Goal: Information Seeking & Learning: Learn about a topic

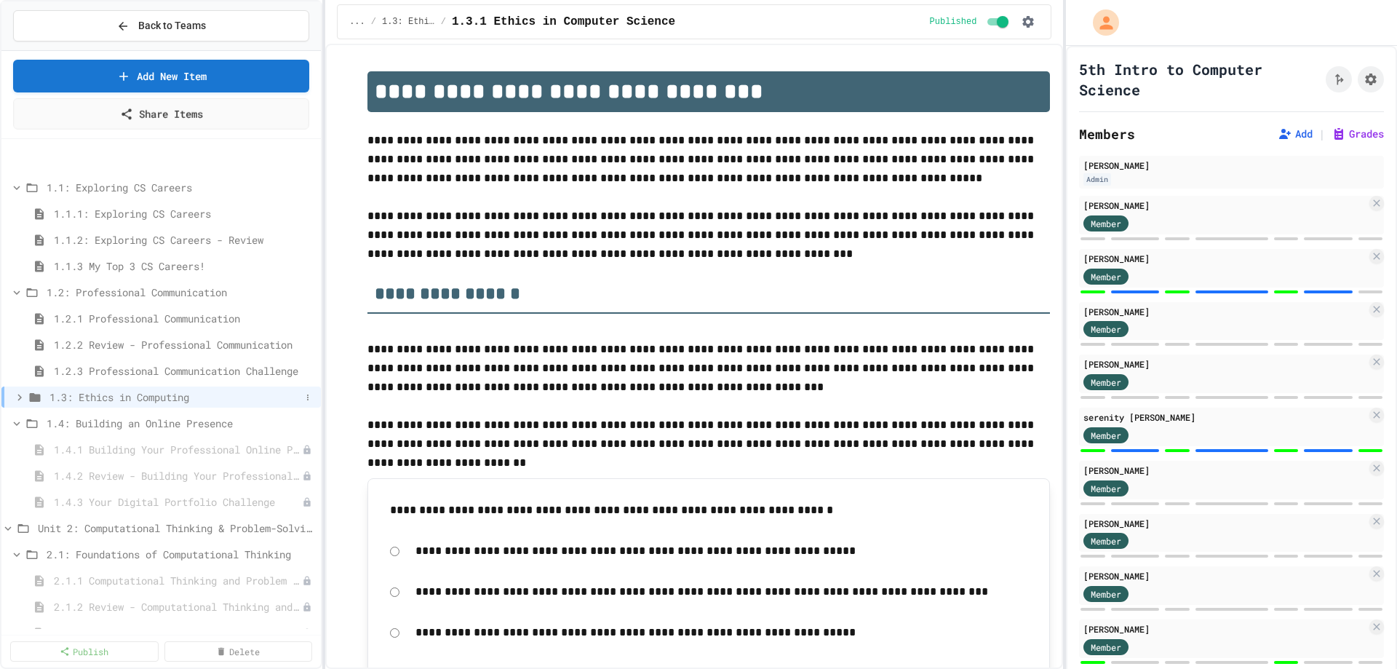
scroll to position [73, 0]
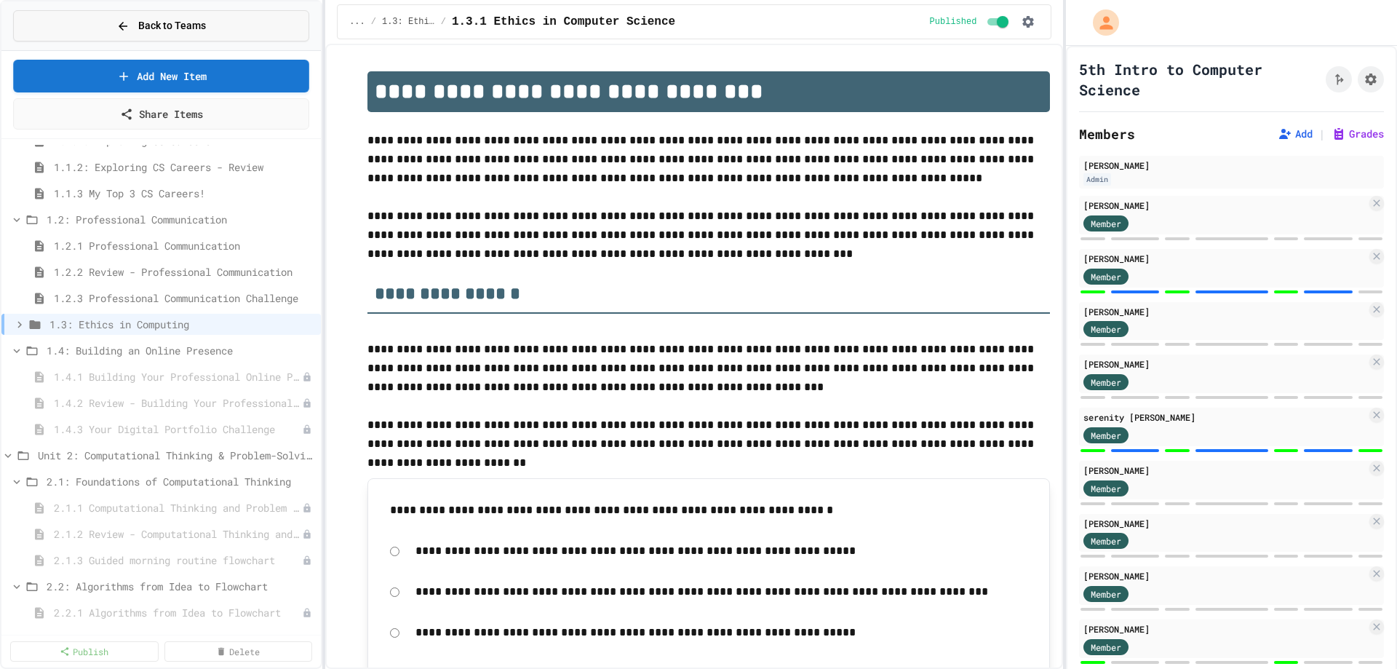
click at [89, 25] on button "Back to Teams" at bounding box center [161, 25] width 296 height 31
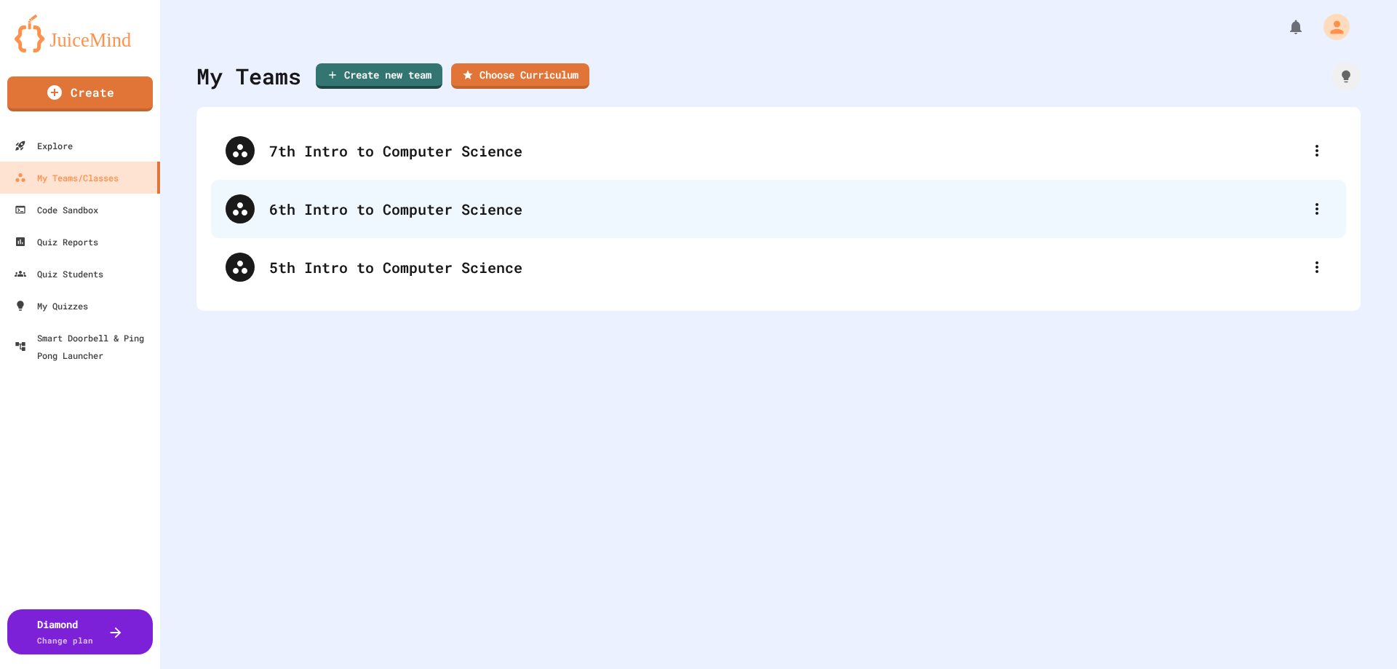
click at [301, 204] on div "6th Intro to Computer Science" at bounding box center [785, 209] width 1033 height 22
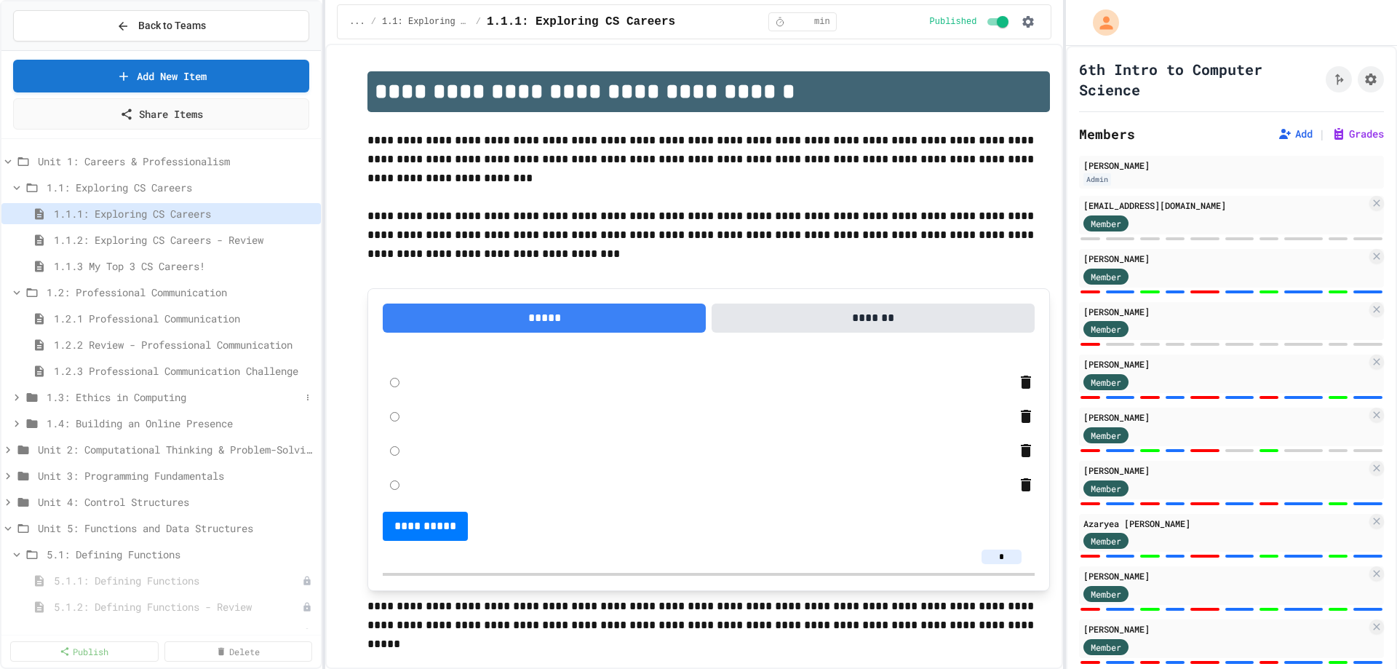
click at [81, 395] on span "1.3: Ethics in Computing" at bounding box center [174, 396] width 254 height 15
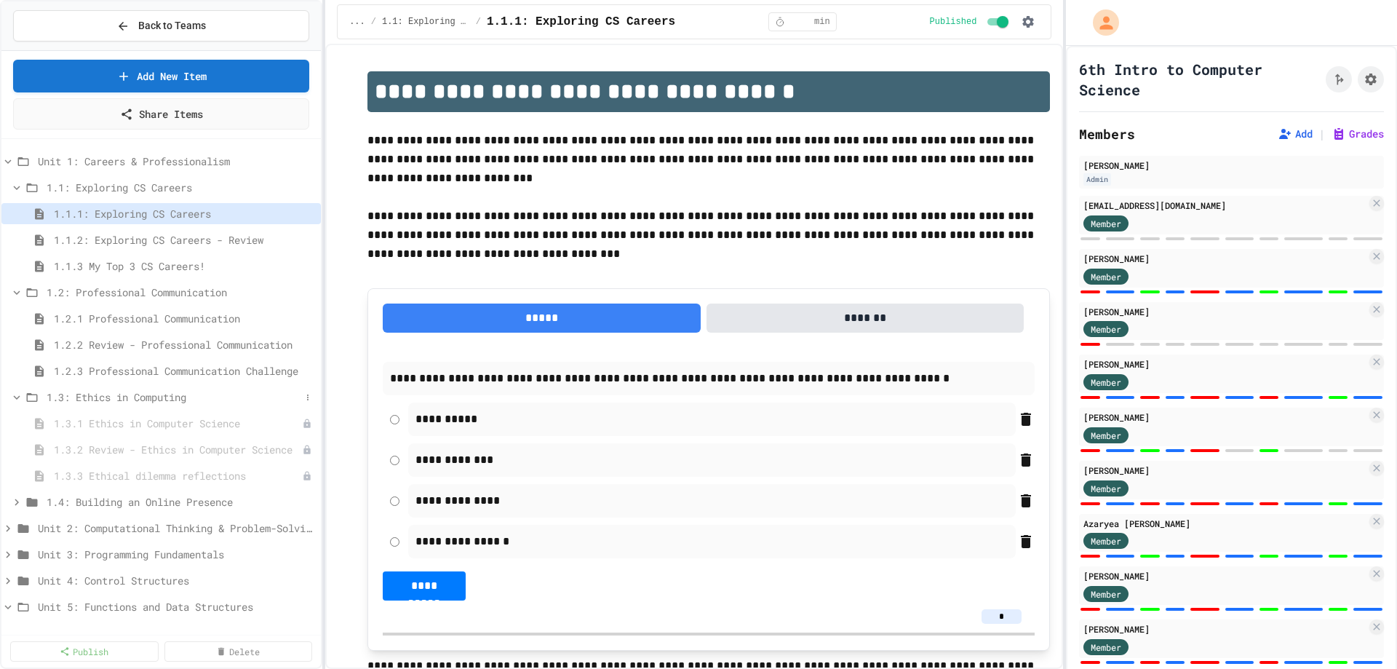
click at [138, 399] on span "1.3: Ethics in Computing" at bounding box center [174, 396] width 254 height 15
click at [109, 401] on span "1.3: Ethics in Computing" at bounding box center [174, 396] width 254 height 15
click at [33, 399] on icon at bounding box center [31, 397] width 17 height 13
click at [88, 399] on span "1.3: Ethics in Computing" at bounding box center [174, 396] width 254 height 15
click at [98, 423] on span "1.3.1 Ethics in Computer Science" at bounding box center [171, 422] width 234 height 15
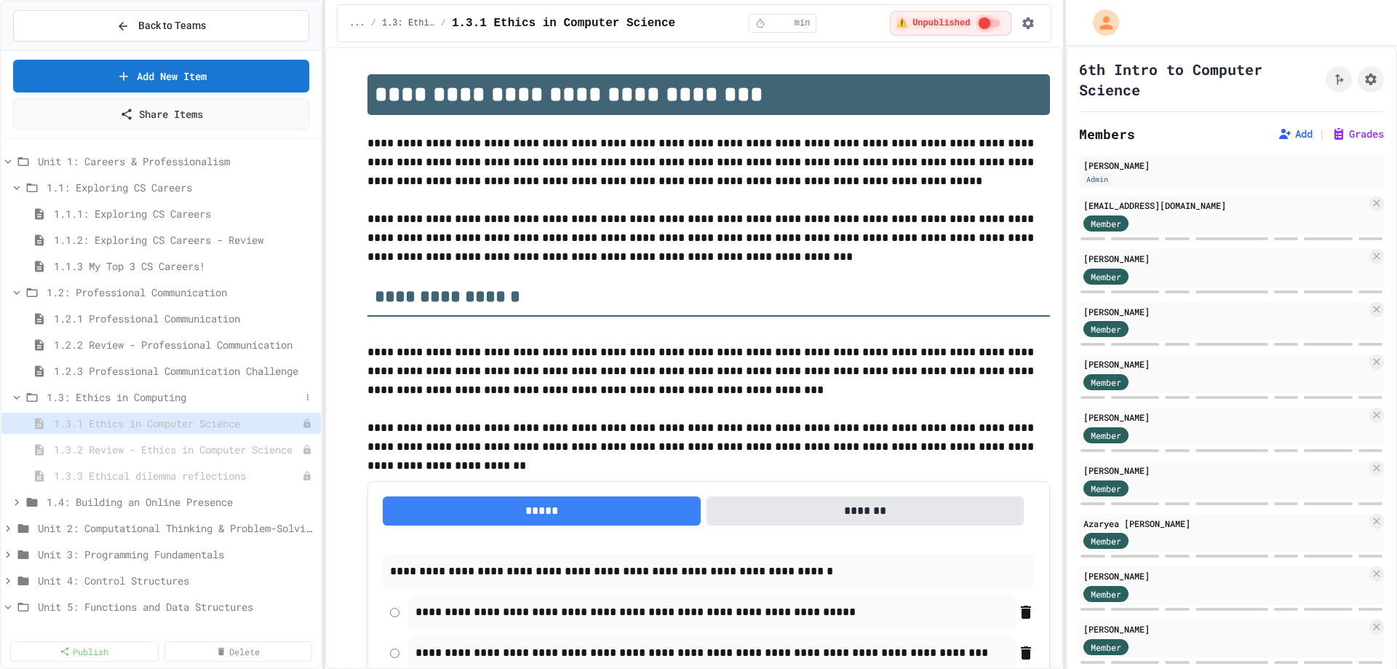
click at [124, 394] on span "1.3: Ethics in Computing" at bounding box center [174, 396] width 254 height 15
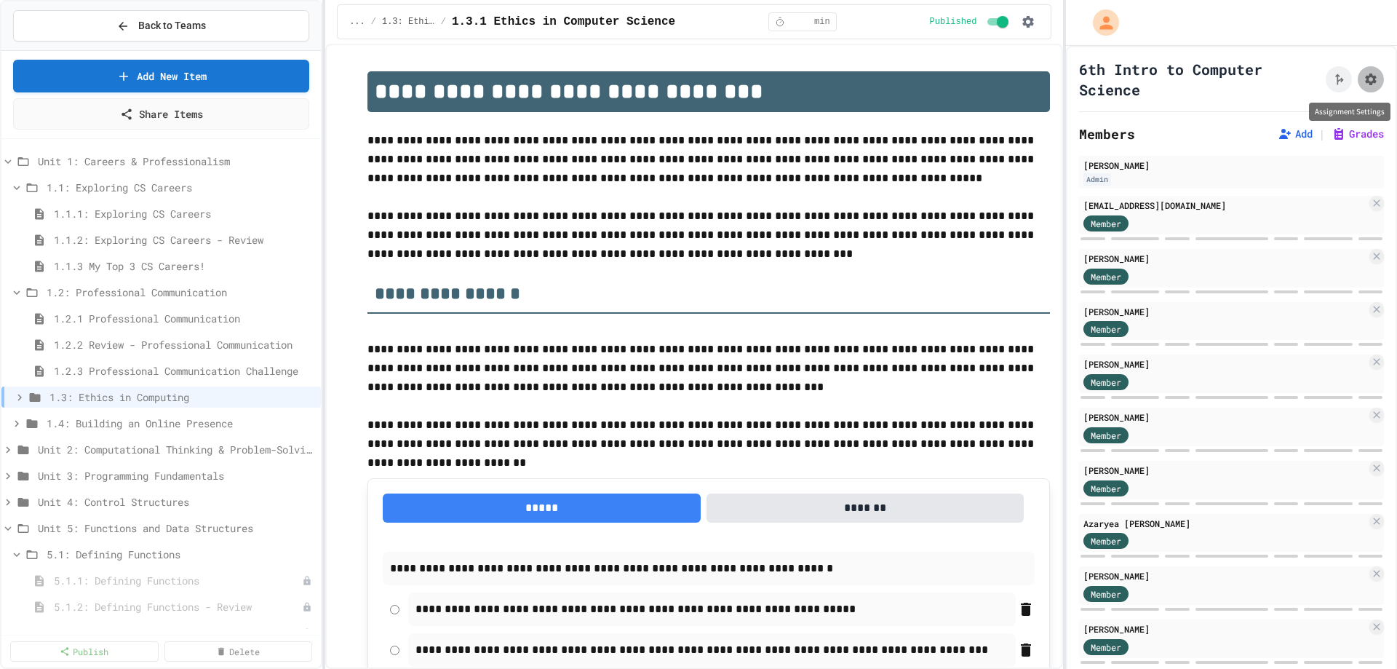
click at [1360, 77] on button "Assignment Settings" at bounding box center [1371, 79] width 26 height 26
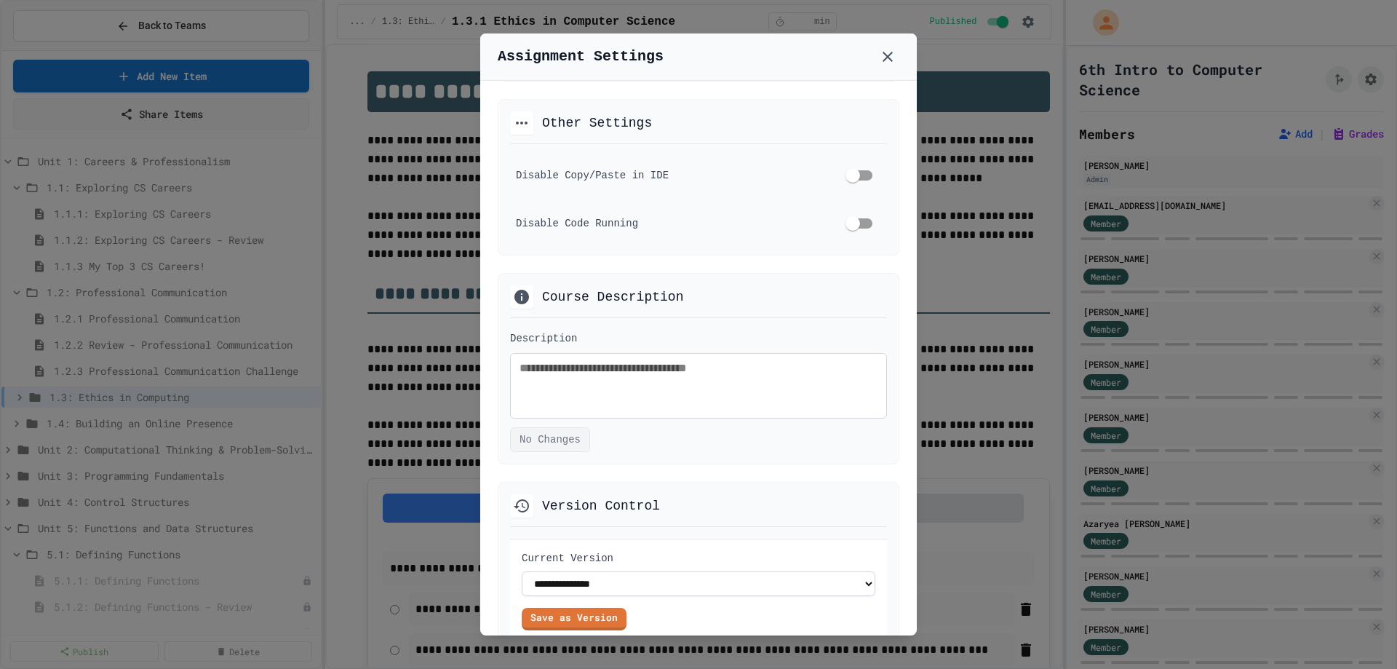
scroll to position [856, 0]
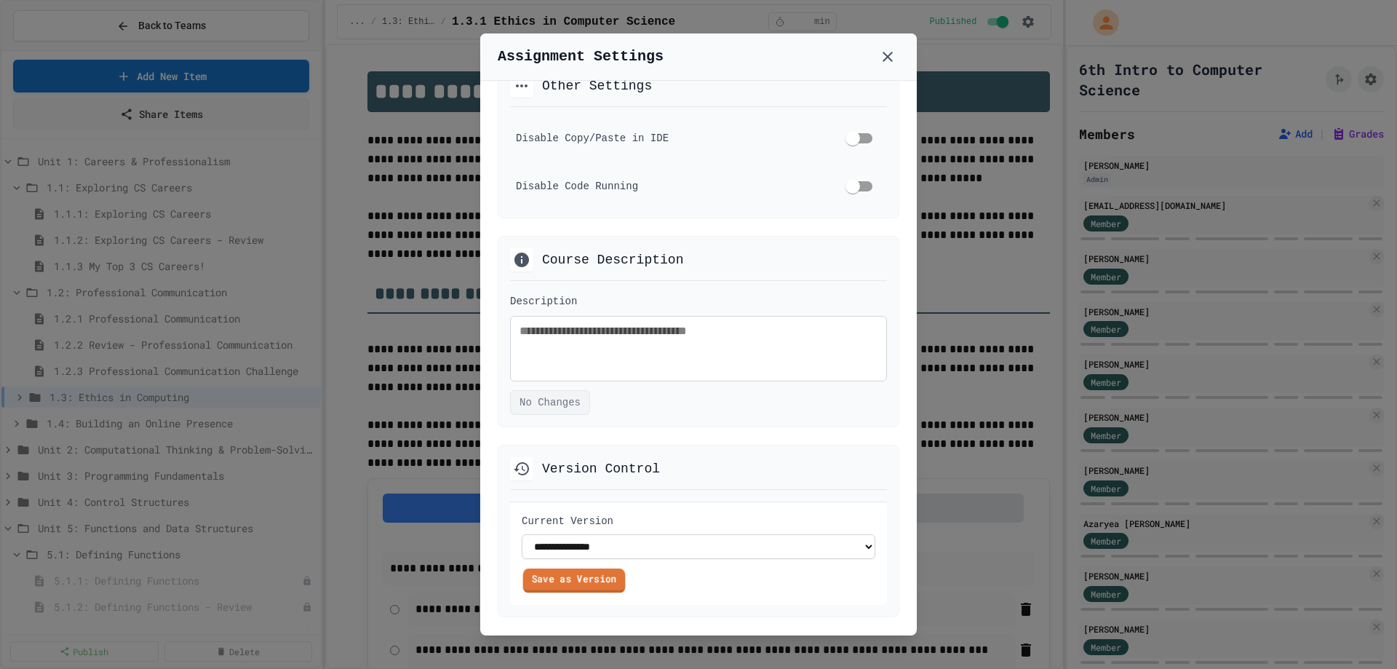
click at [584, 581] on link "Save as Version" at bounding box center [574, 580] width 103 height 24
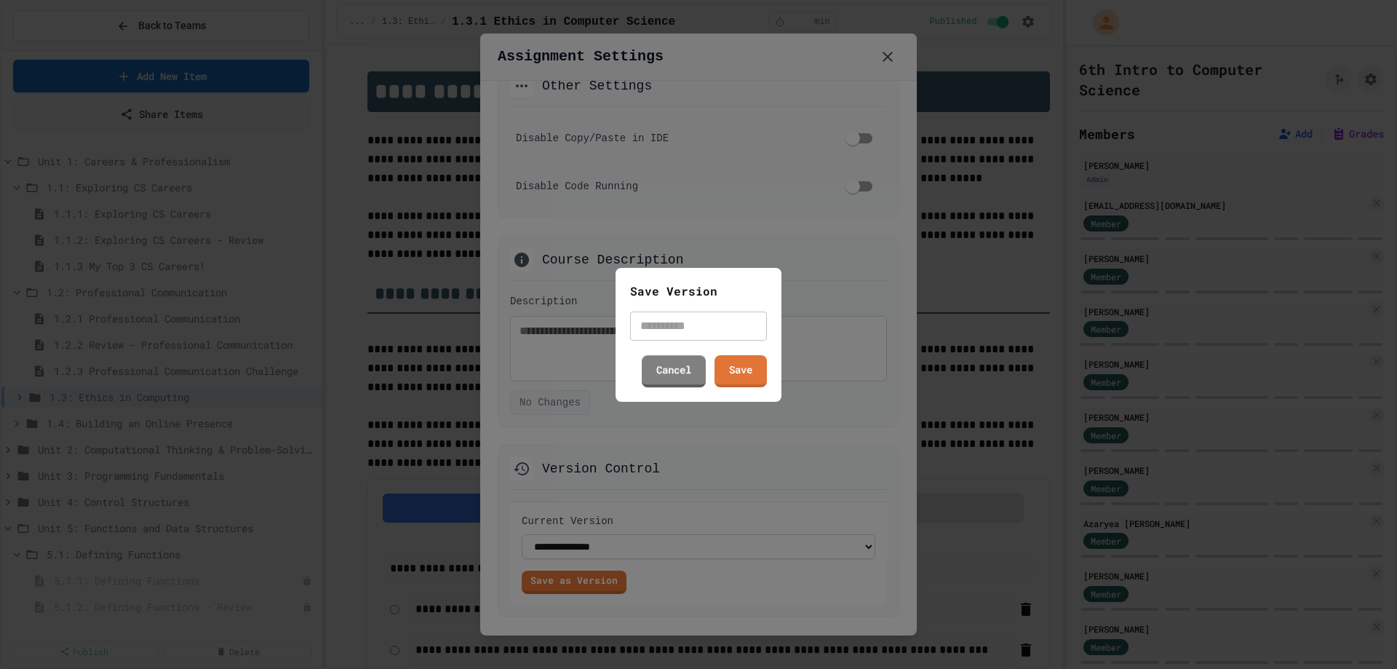
click at [682, 327] on input "text" at bounding box center [698, 325] width 137 height 29
type input "********"
click at [727, 365] on link "Save" at bounding box center [741, 369] width 53 height 33
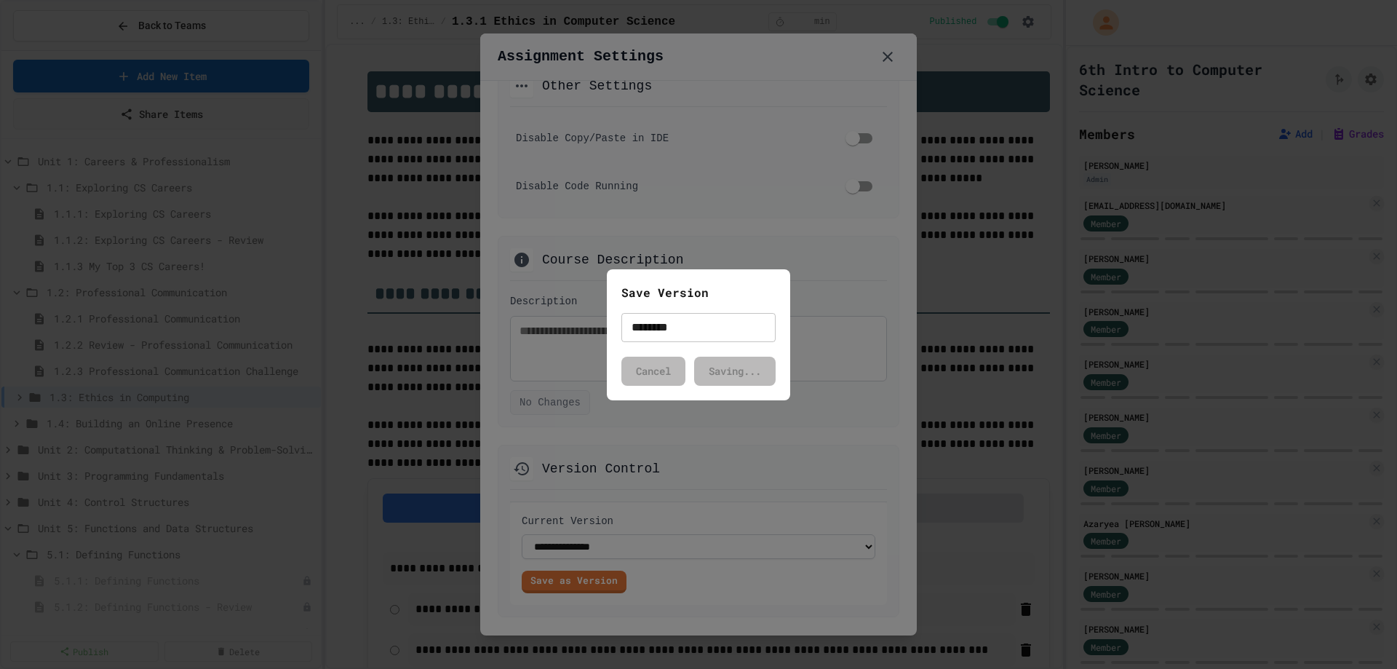
select select "**********"
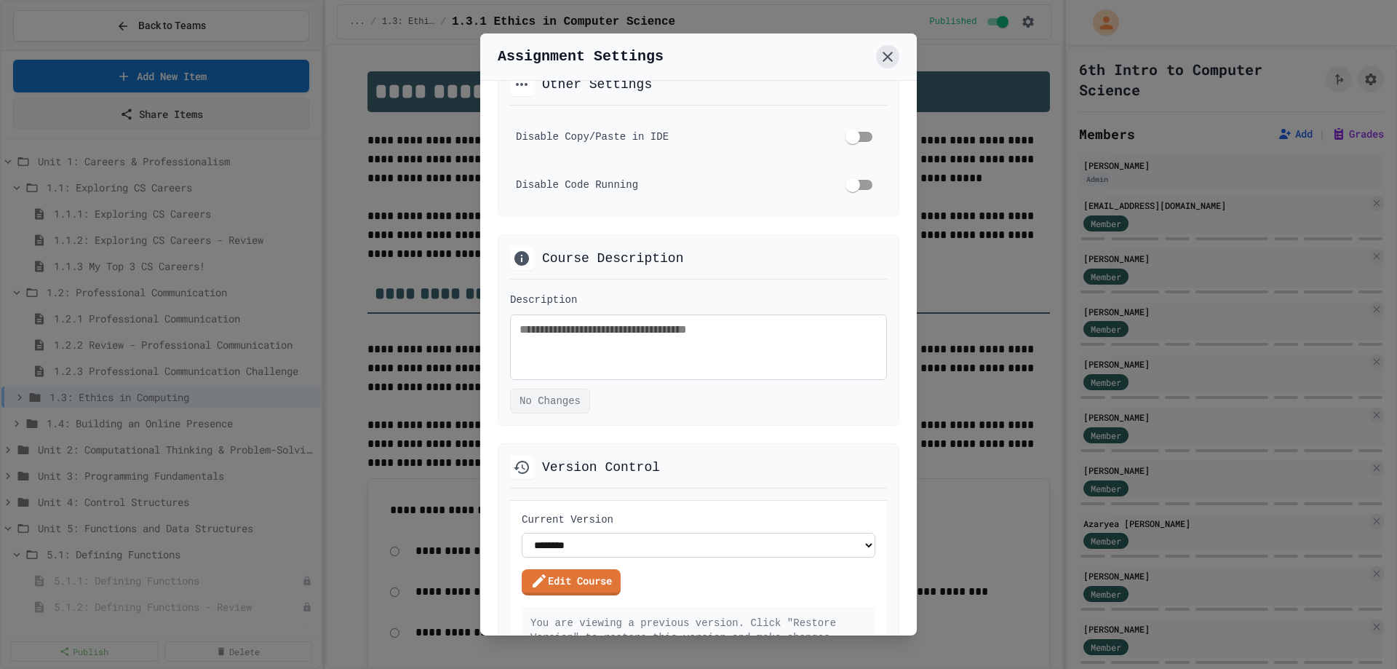
click at [890, 56] on icon at bounding box center [887, 56] width 17 height 17
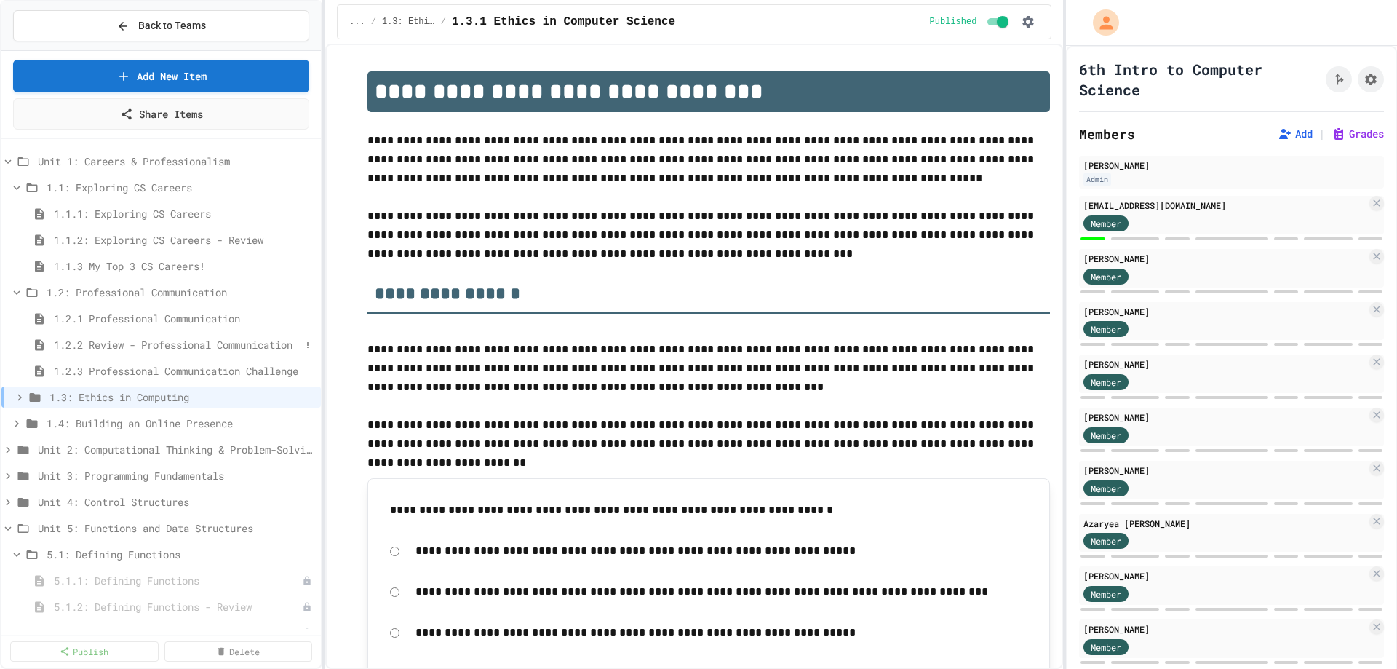
click at [123, 345] on span "1.2.2 Review - Professional Communication" at bounding box center [177, 344] width 247 height 15
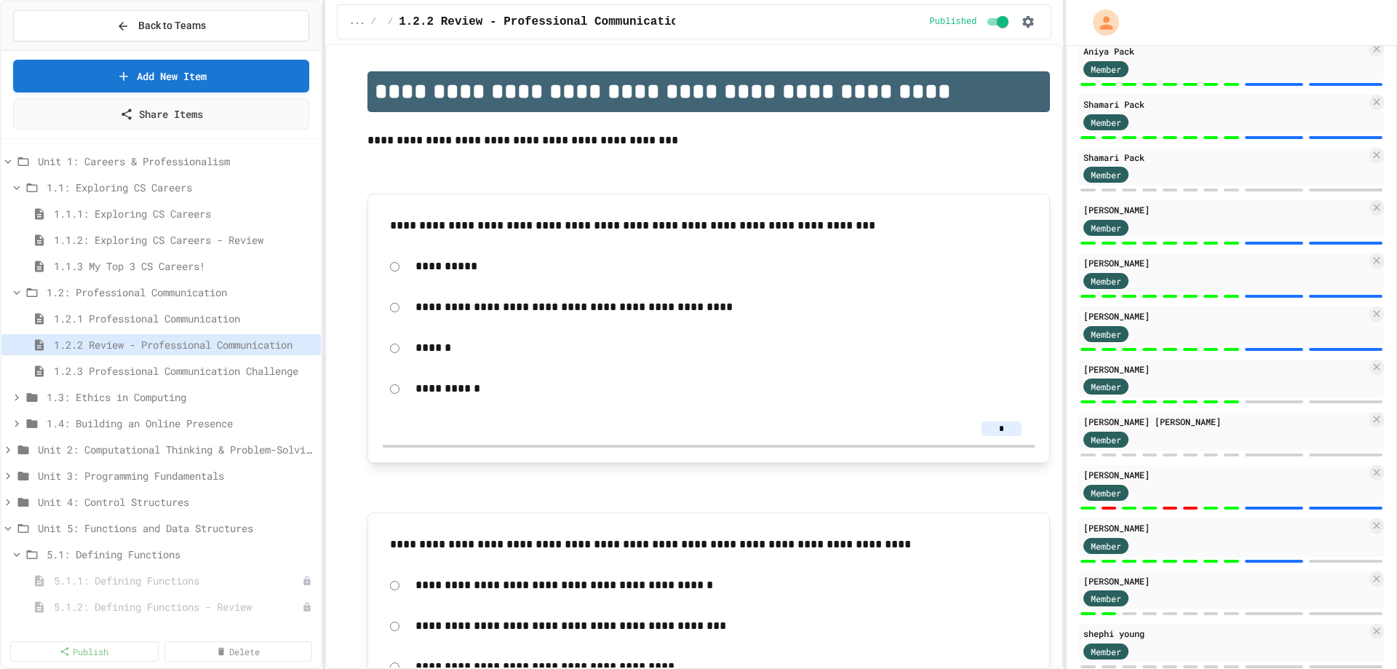
scroll to position [1086, 0]
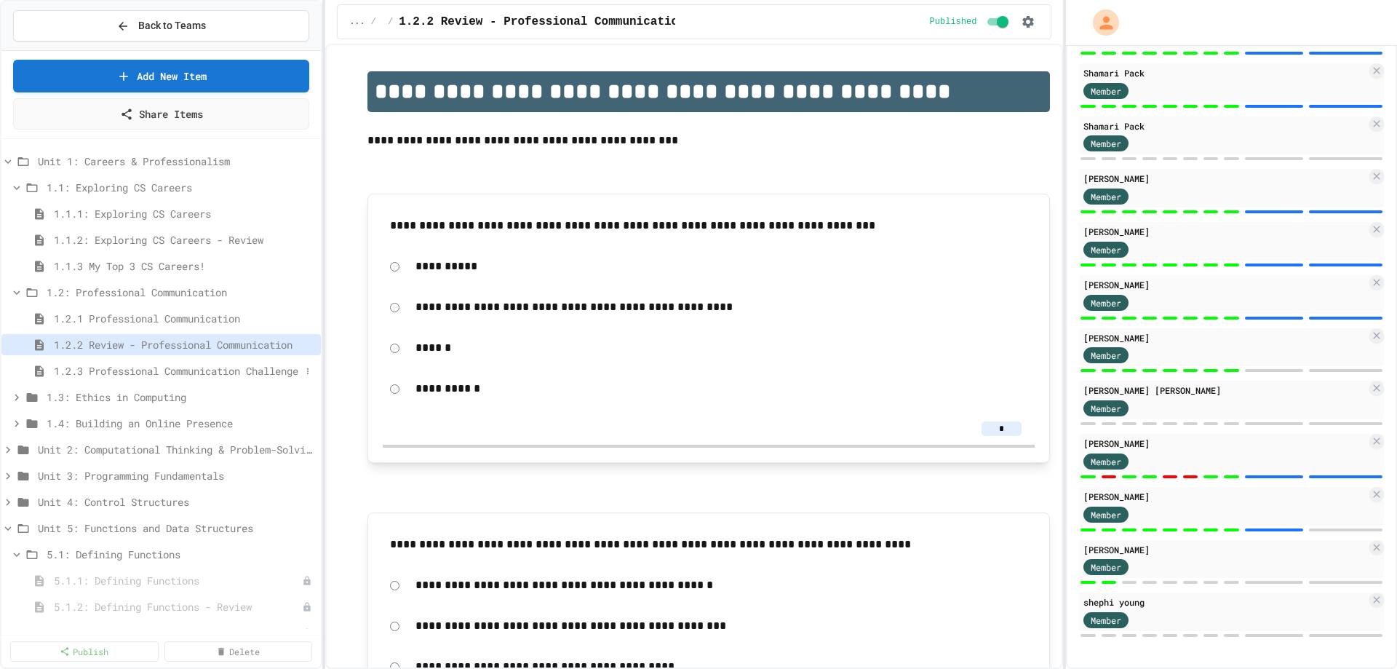
click at [184, 367] on span "1.2.3 Professional Communication Challenge" at bounding box center [177, 370] width 247 height 15
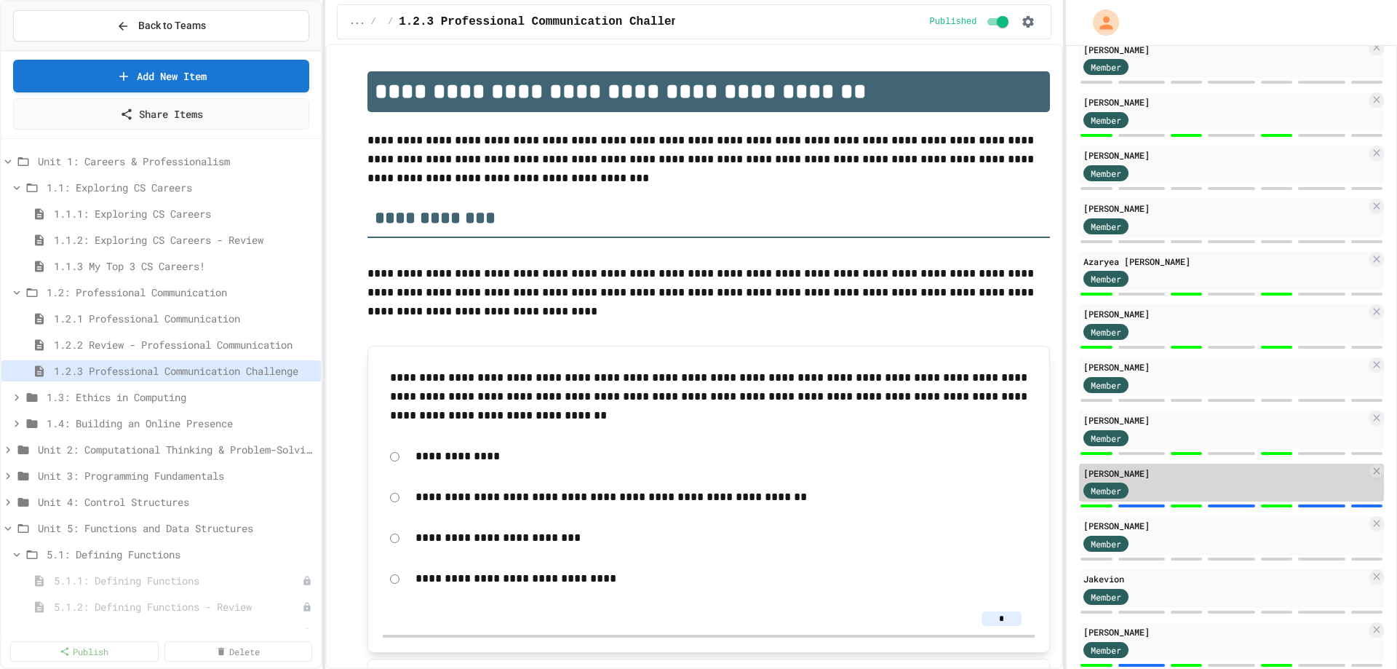
scroll to position [364, 0]
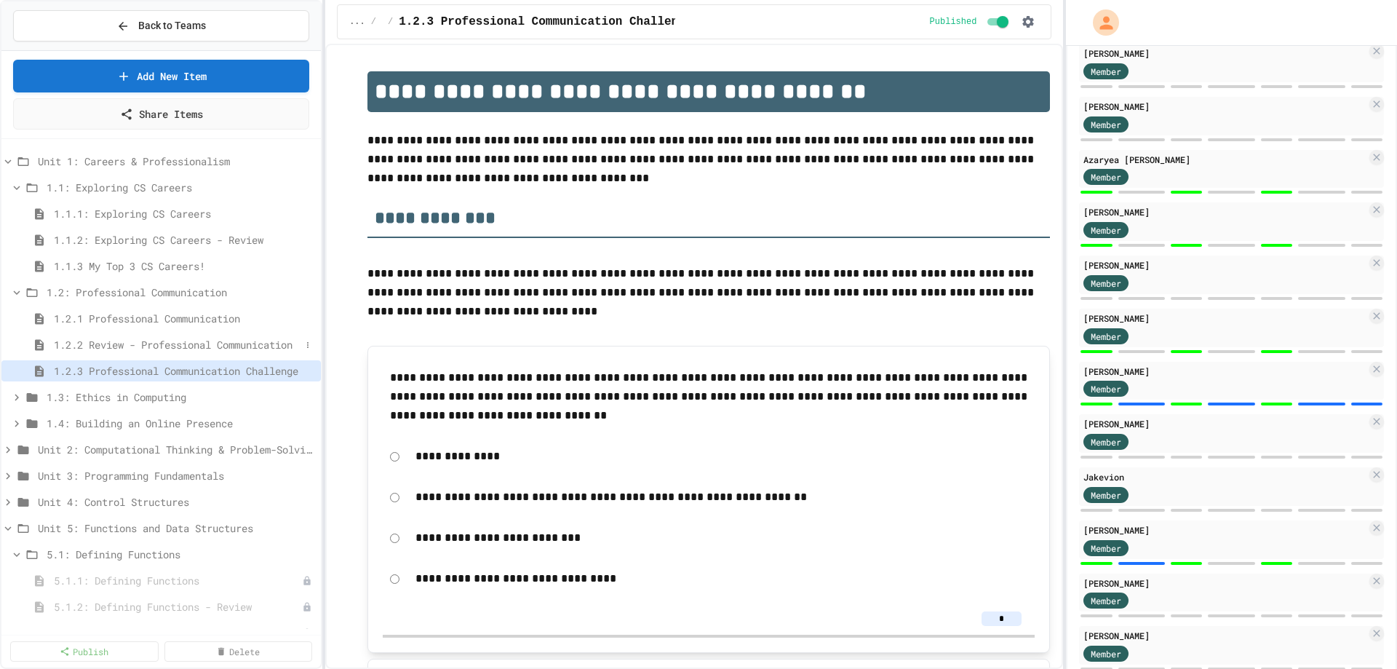
click at [107, 346] on span "1.2.2 Review - Professional Communication" at bounding box center [177, 344] width 247 height 15
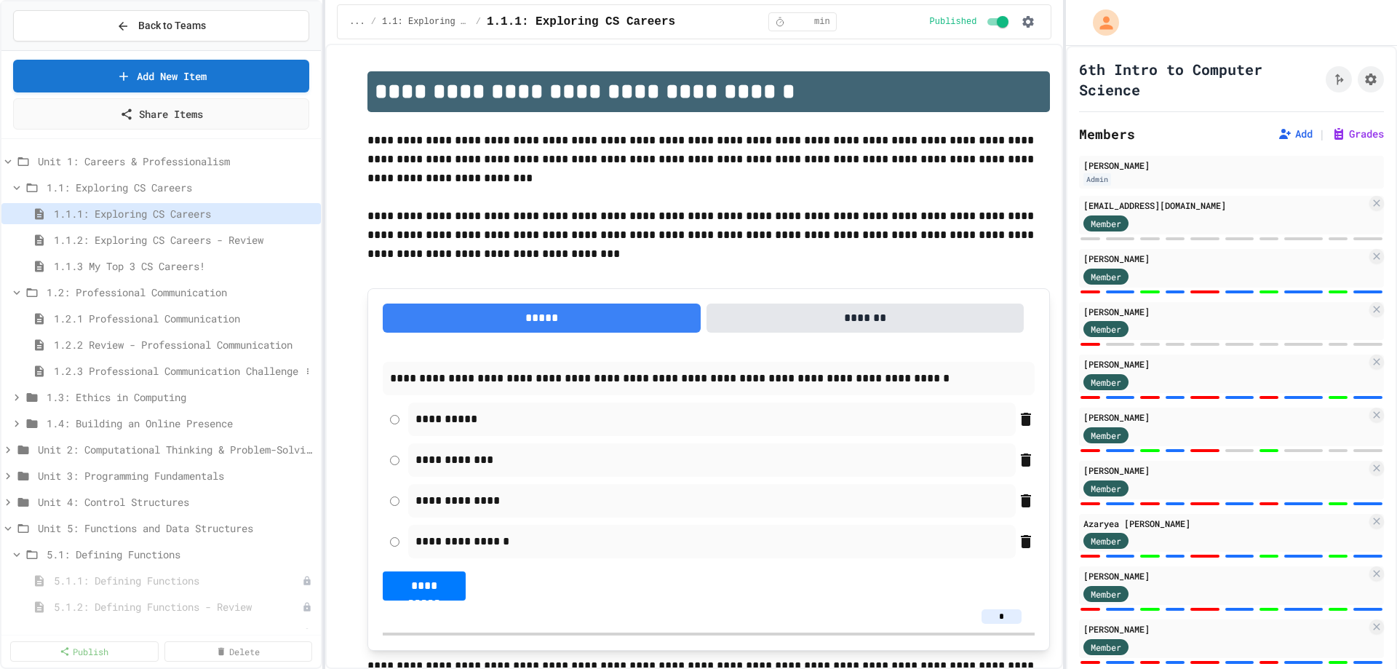
click at [175, 370] on span "1.2.3 Professional Communication Challenge" at bounding box center [177, 370] width 247 height 15
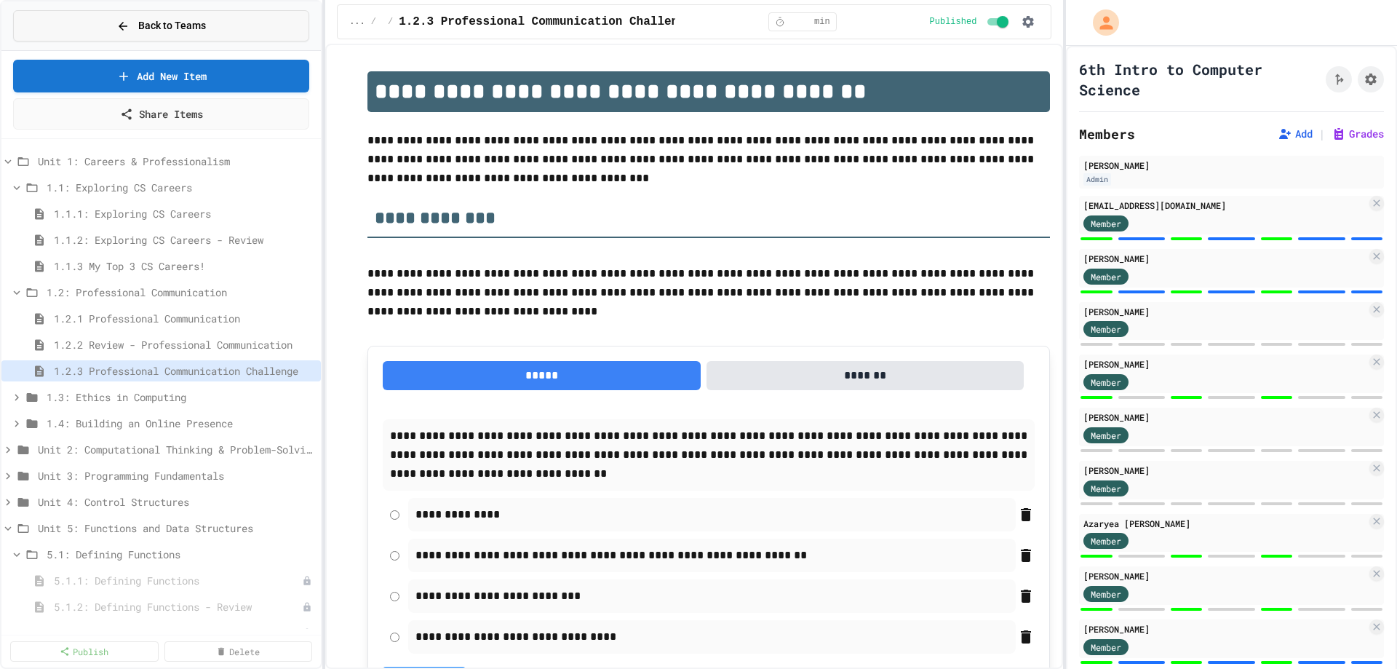
click at [112, 28] on button "Back to Teams" at bounding box center [161, 25] width 296 height 31
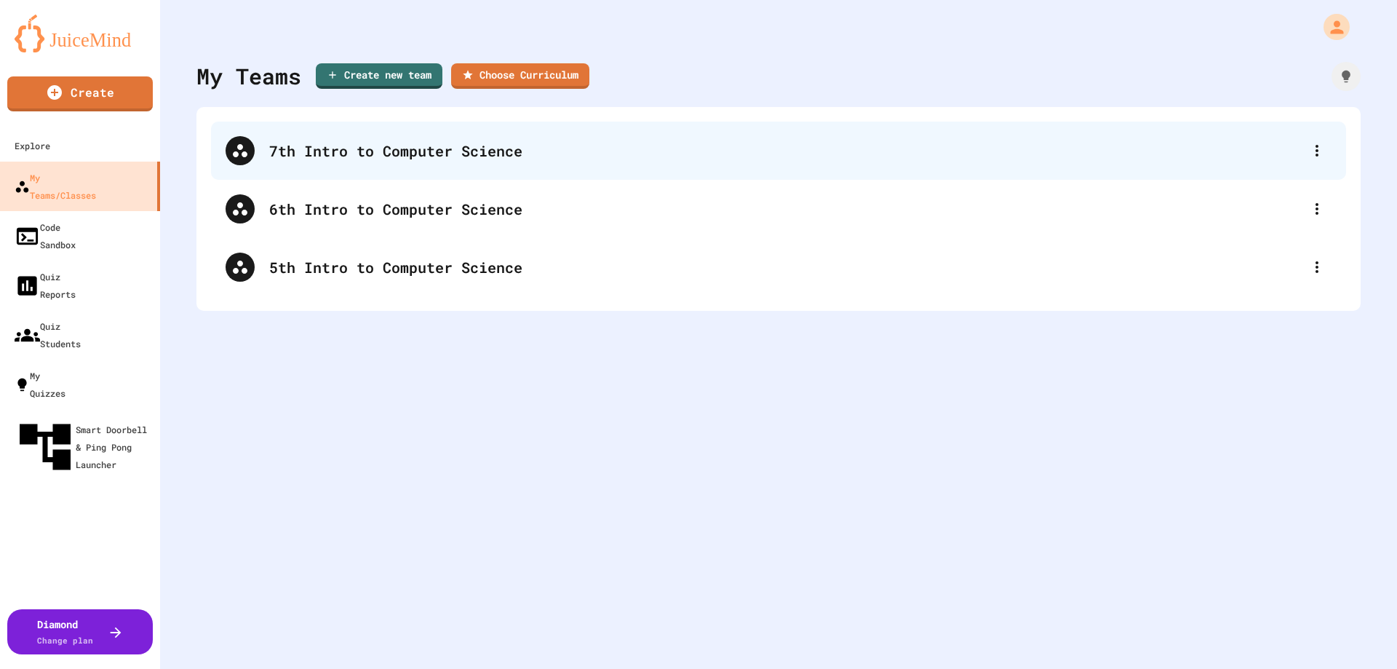
click at [301, 148] on div "7th Intro to Computer Science" at bounding box center [785, 151] width 1033 height 22
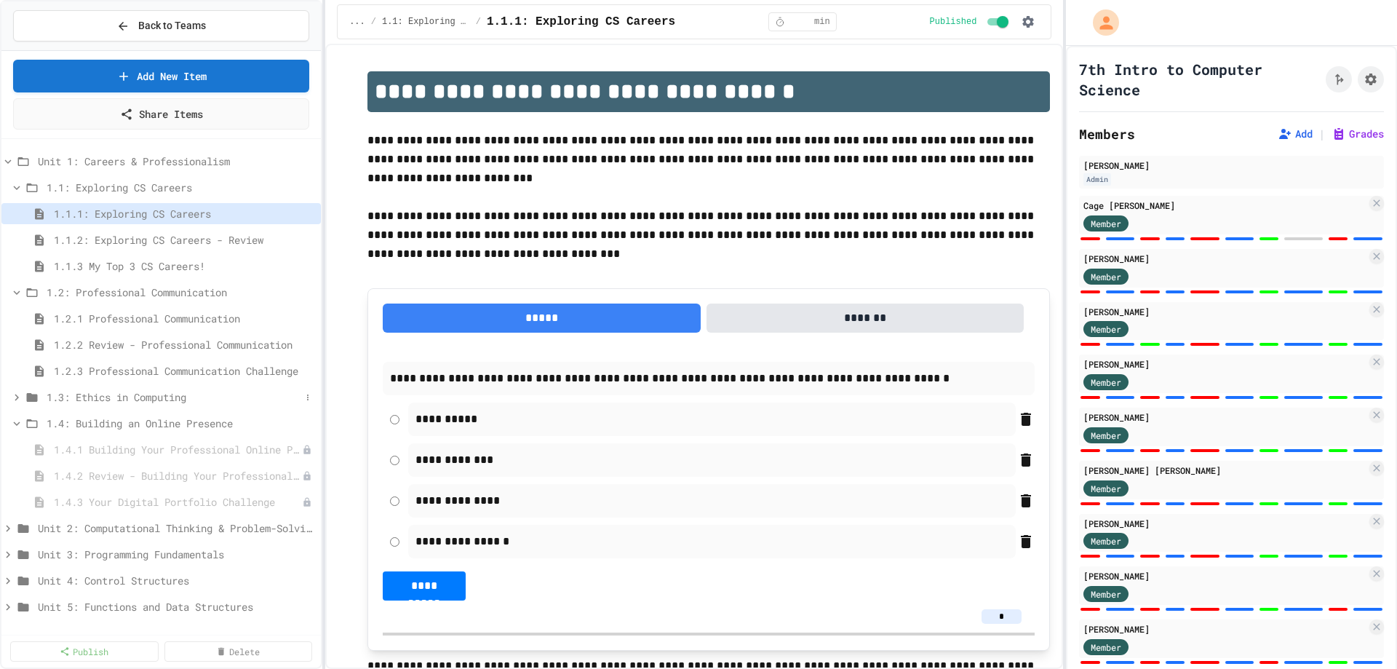
click at [100, 392] on span "1.3: Ethics in Computing" at bounding box center [174, 396] width 254 height 15
click at [130, 390] on span "1.3: Ethics in Computing" at bounding box center [174, 396] width 254 height 15
click at [113, 402] on span "1.3: Ethics in Computing" at bounding box center [174, 396] width 254 height 15
click at [108, 400] on span "1.3: Ethics in Computing" at bounding box center [174, 396] width 254 height 15
click at [33, 401] on icon at bounding box center [32, 397] width 11 height 9
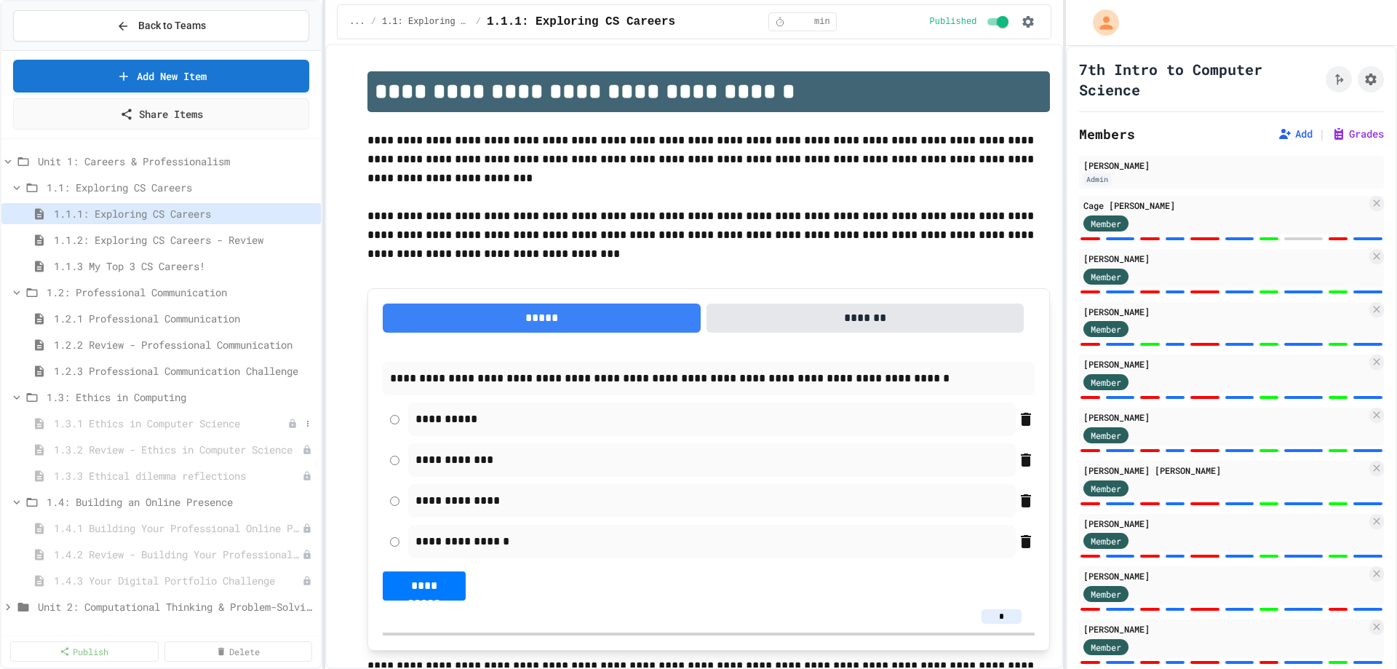
click at [64, 421] on span "1.3.1 Ethics in Computer Science" at bounding box center [171, 422] width 234 height 15
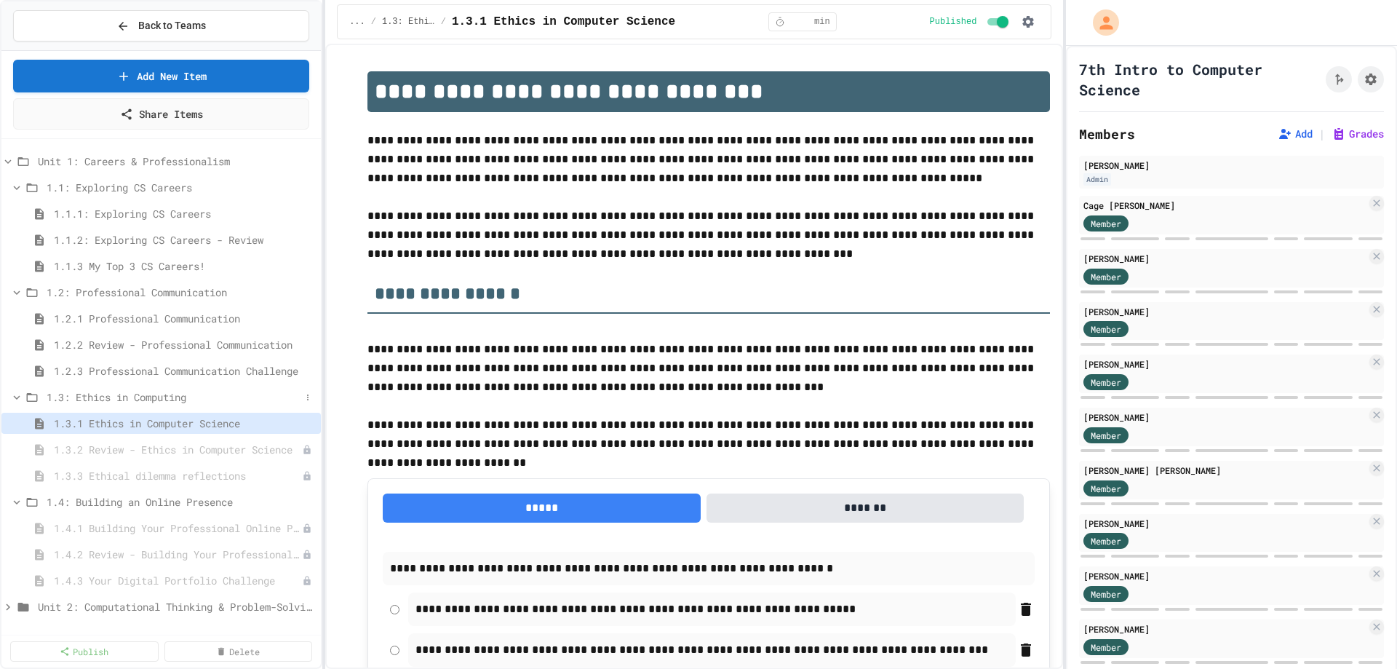
click at [20, 394] on icon at bounding box center [16, 397] width 13 height 13
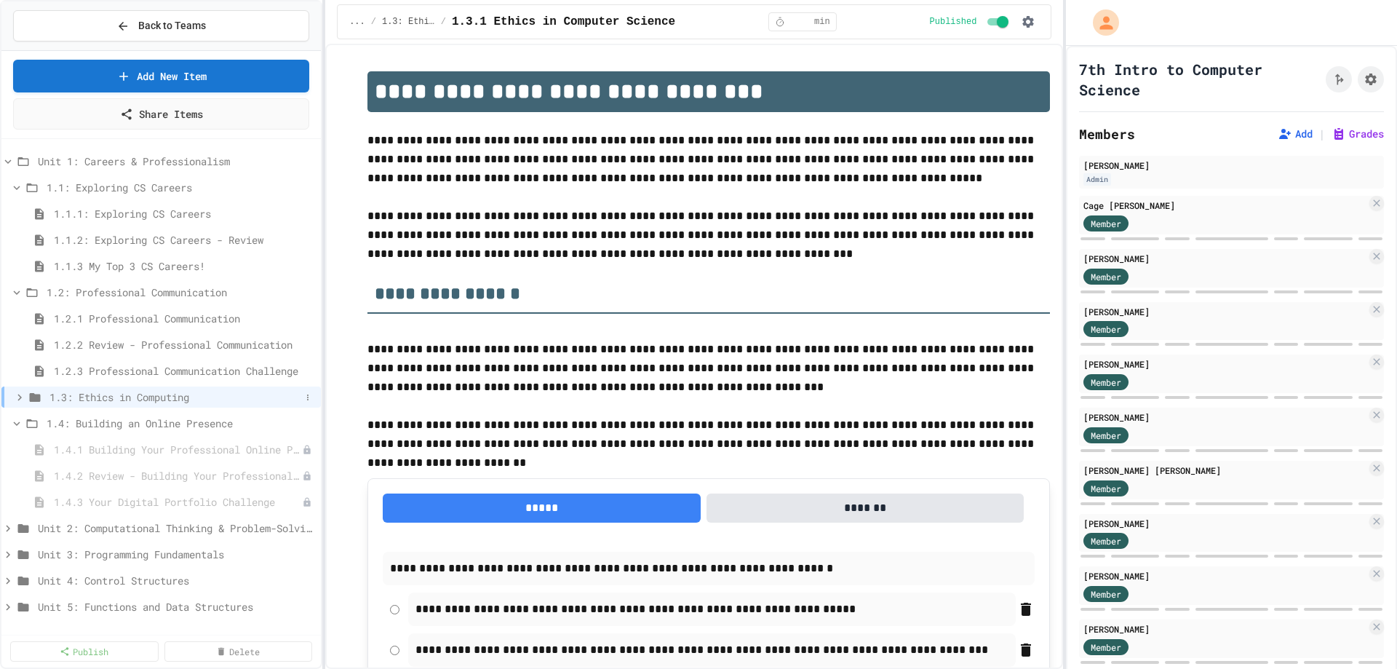
click at [56, 395] on span "1.3: Ethics in Computing" at bounding box center [174, 396] width 251 height 15
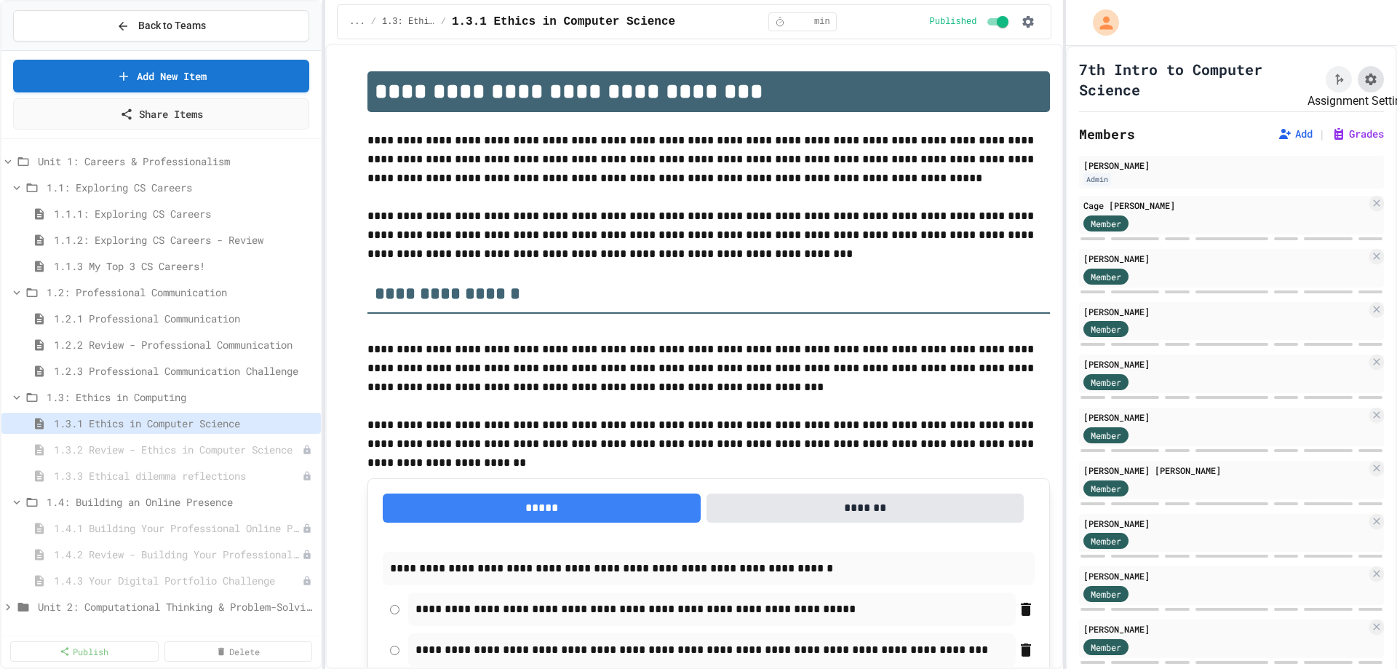
click at [1364, 73] on icon "Assignment Settings" at bounding box center [1371, 79] width 15 height 15
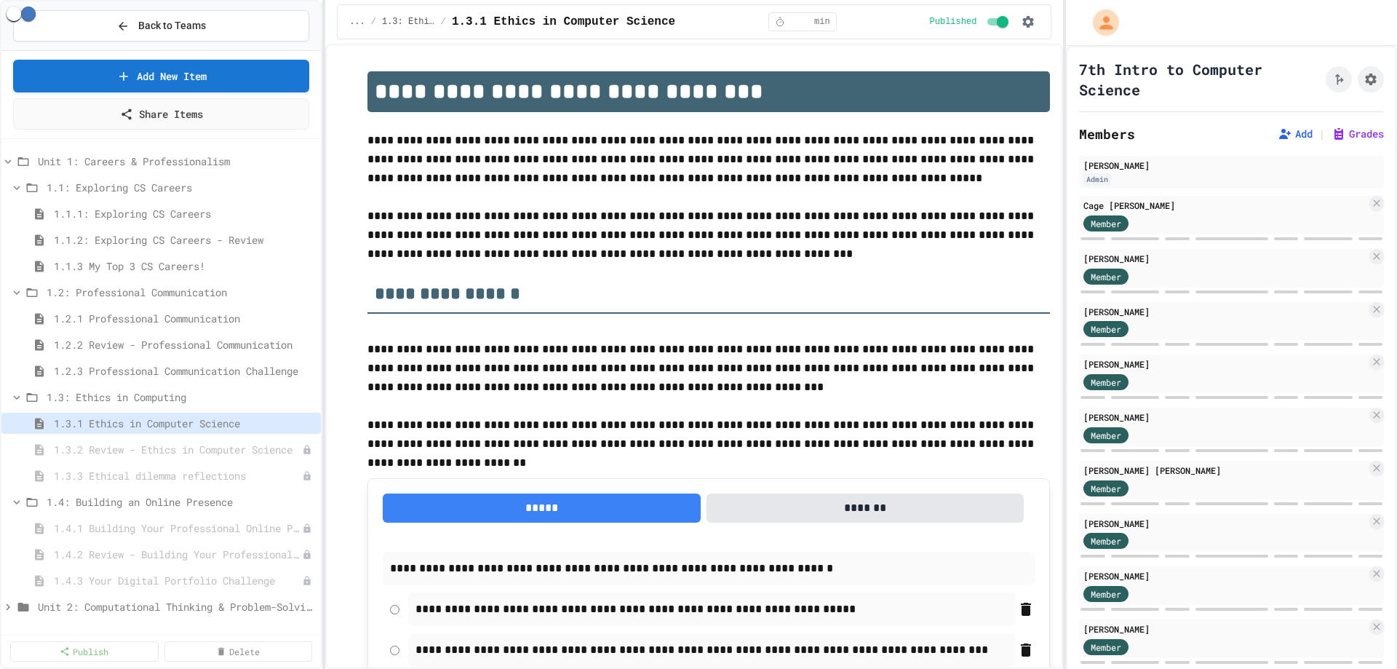
type input "********"
select select "**********"
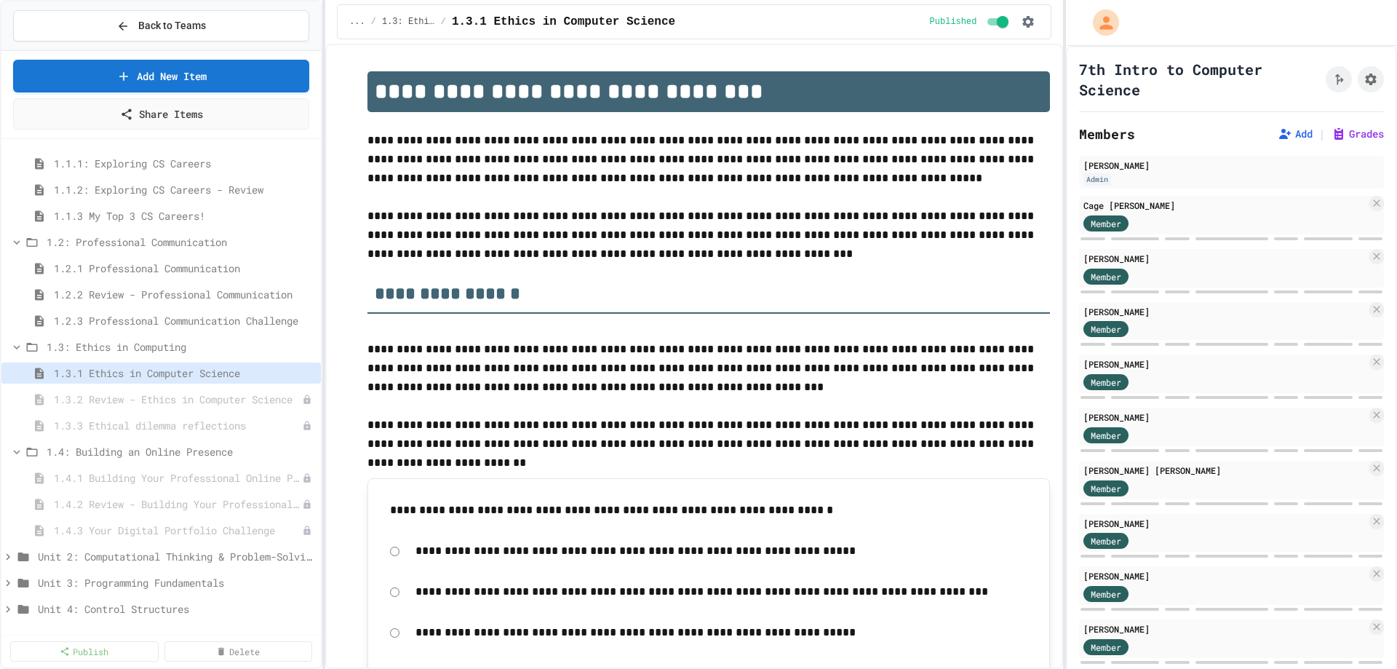
scroll to position [73, 0]
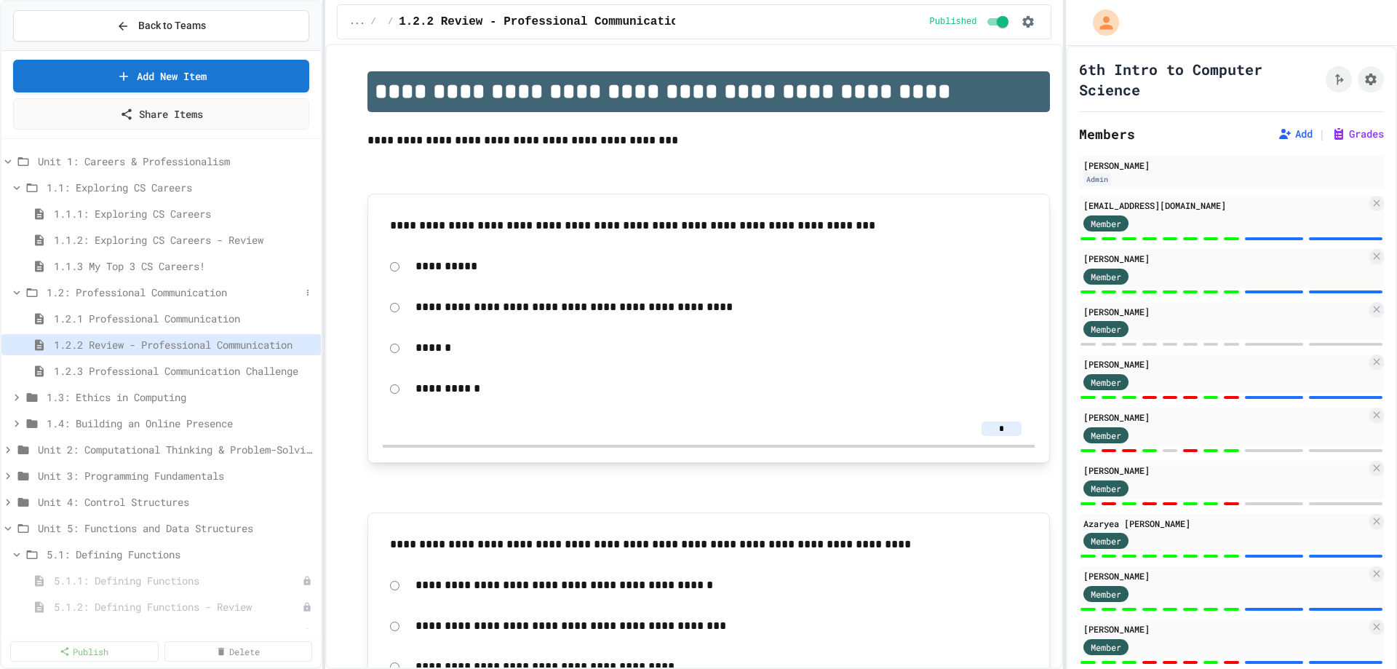
scroll to position [364, 0]
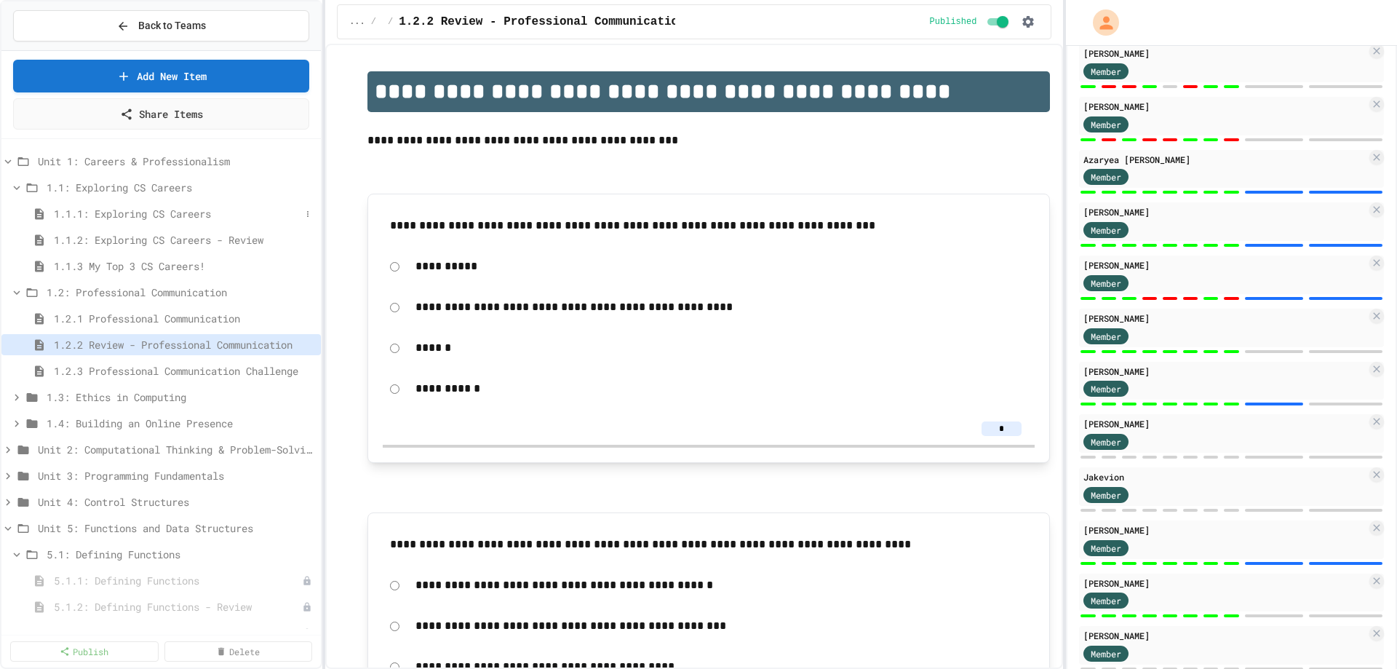
click at [106, 215] on span "1.1.1: Exploring CS Careers" at bounding box center [177, 213] width 247 height 15
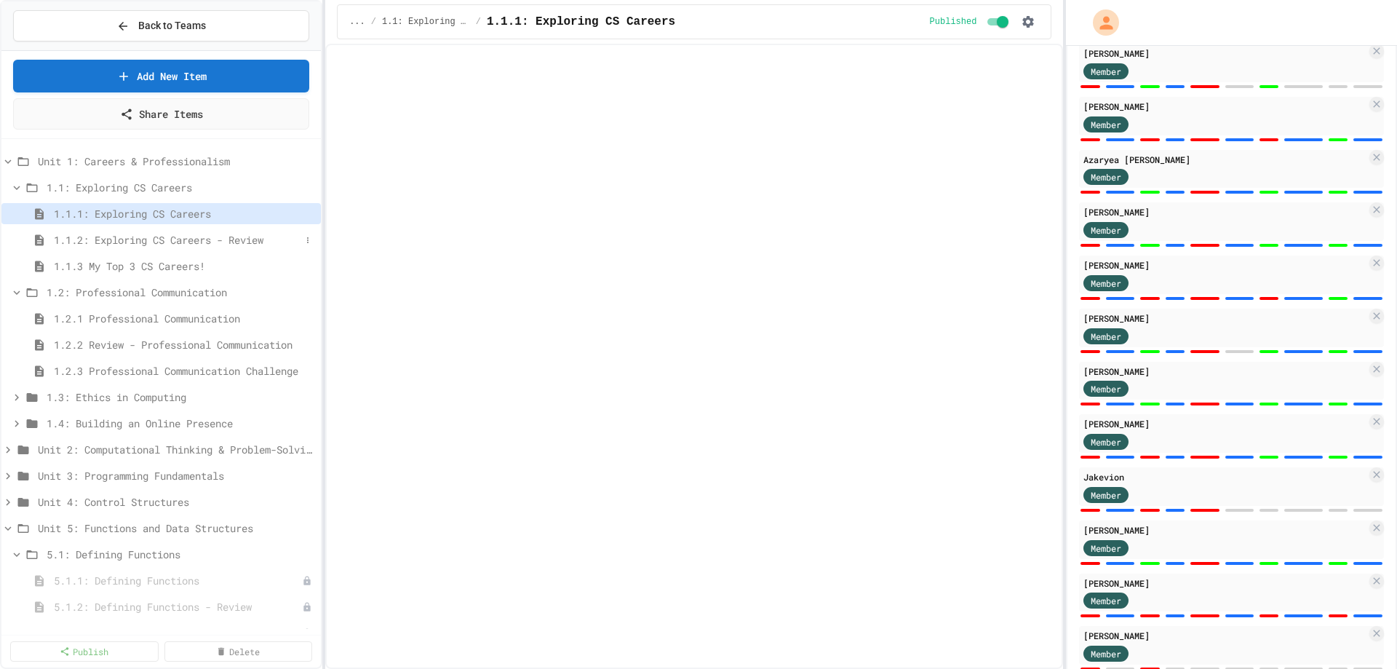
click at [119, 239] on span "1.1.2: Exploring CS Careers - Review" at bounding box center [177, 239] width 247 height 15
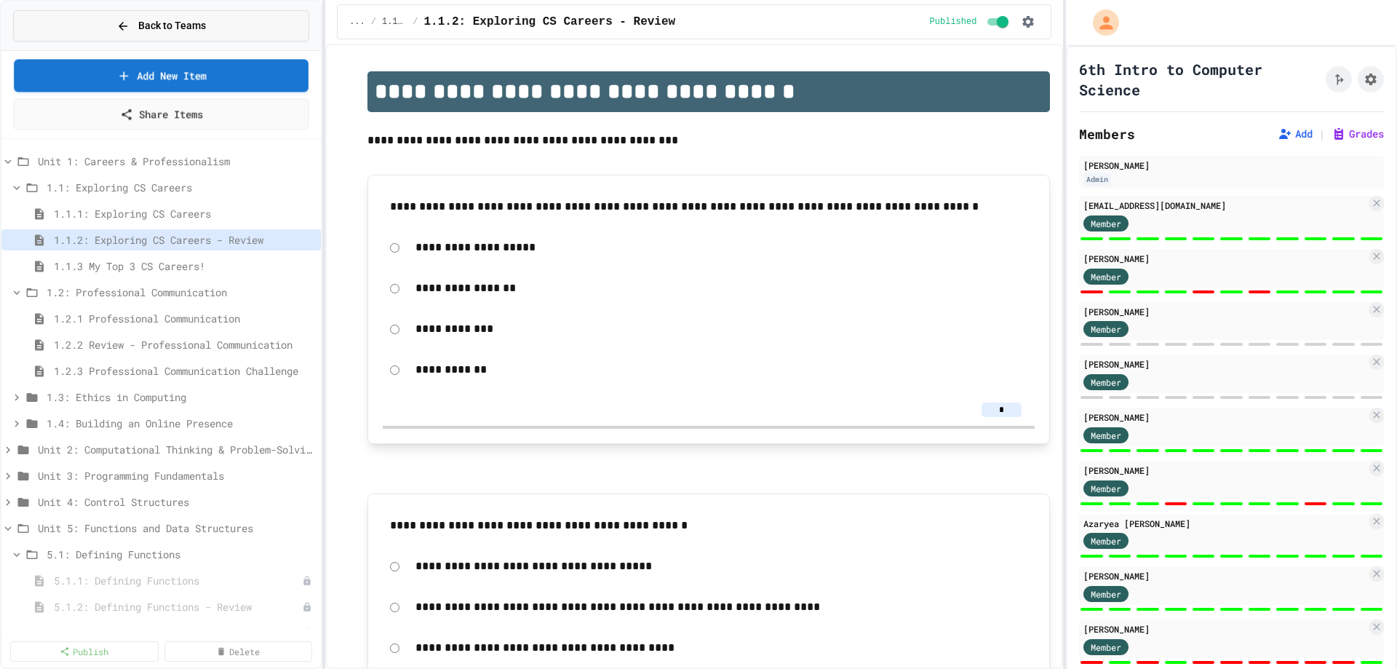
click at [106, 25] on button "Back to Teams" at bounding box center [161, 25] width 296 height 31
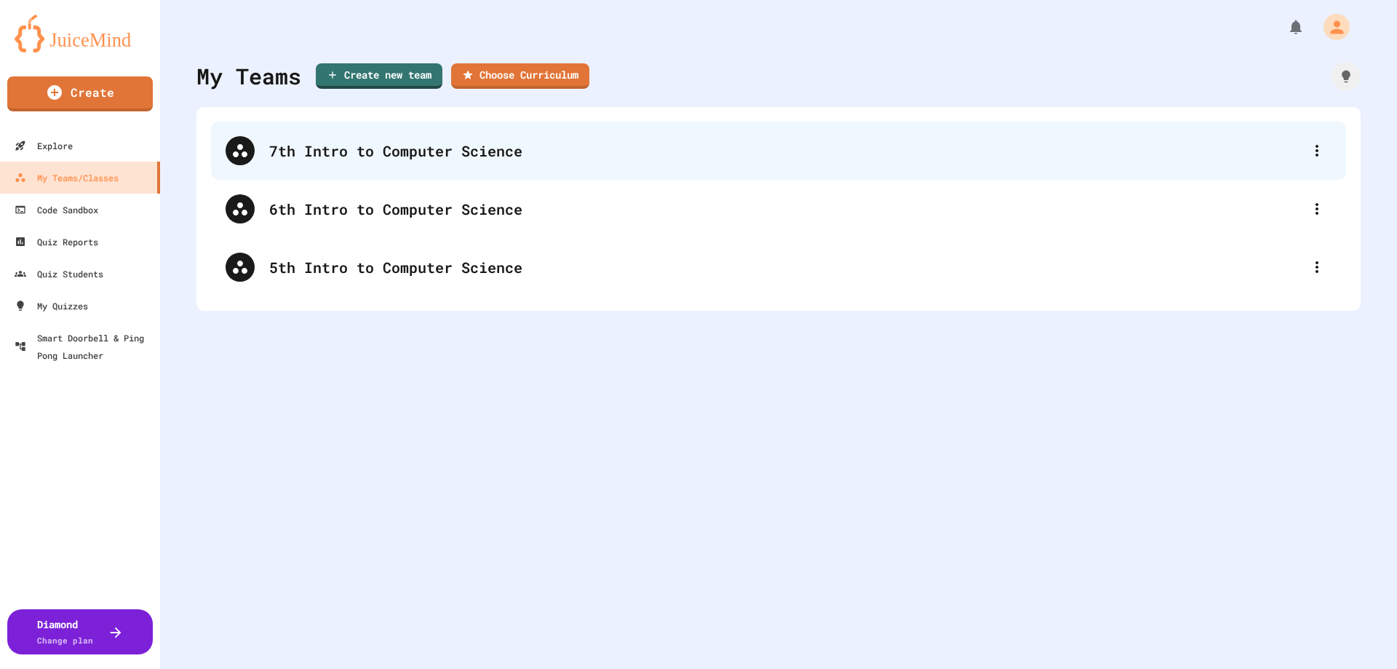
click at [336, 161] on div "7th Intro to Computer Science" at bounding box center [785, 151] width 1033 height 22
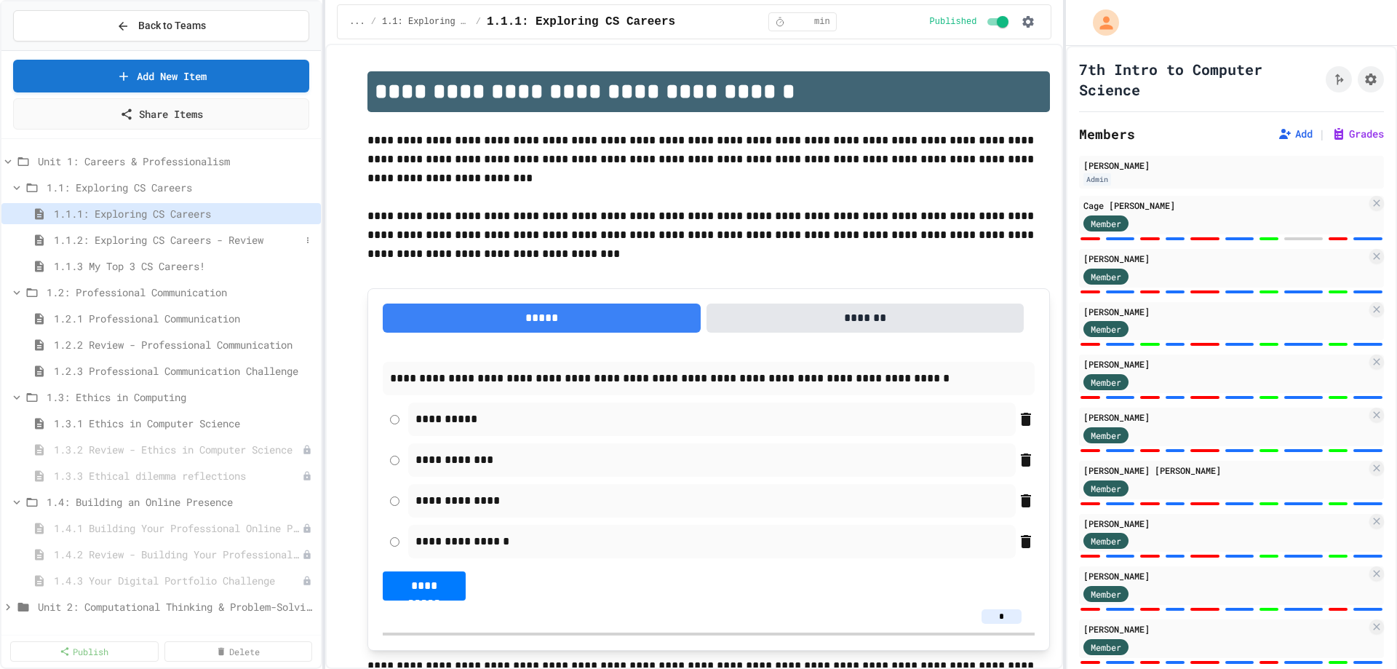
click at [164, 243] on span "1.1.2: Exploring CS Careers - Review" at bounding box center [177, 239] width 247 height 15
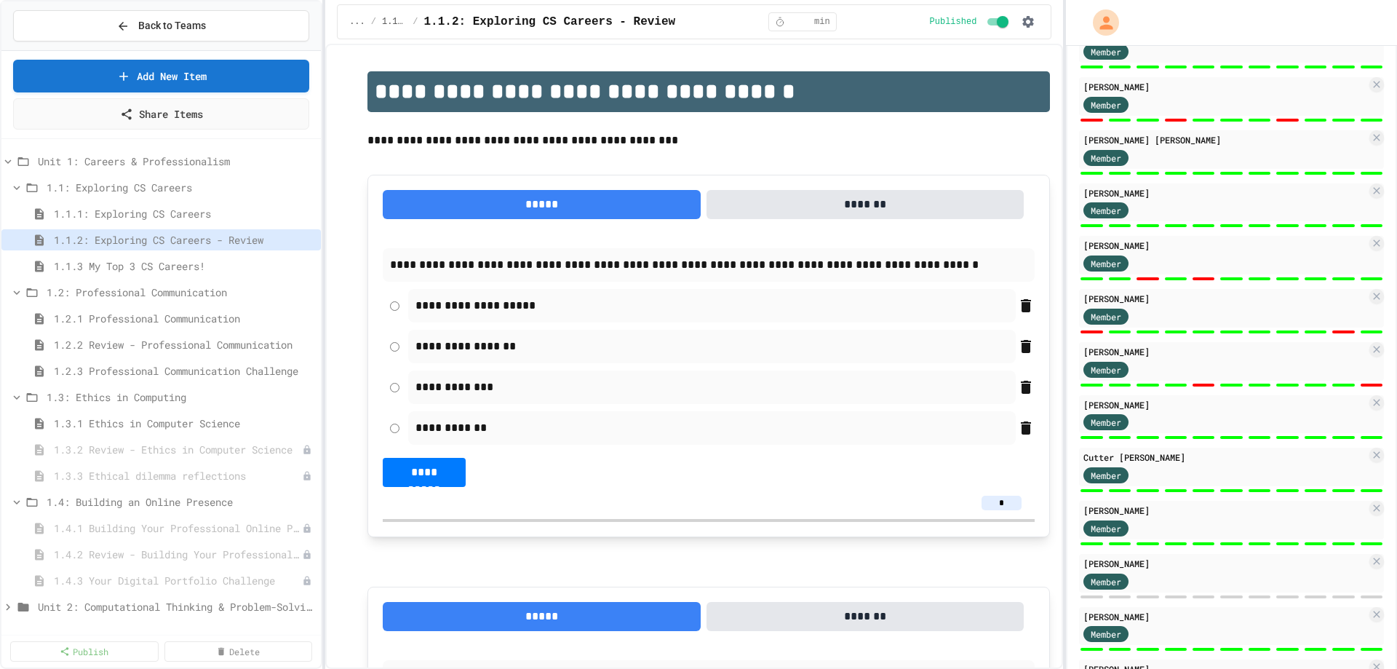
scroll to position [437, 0]
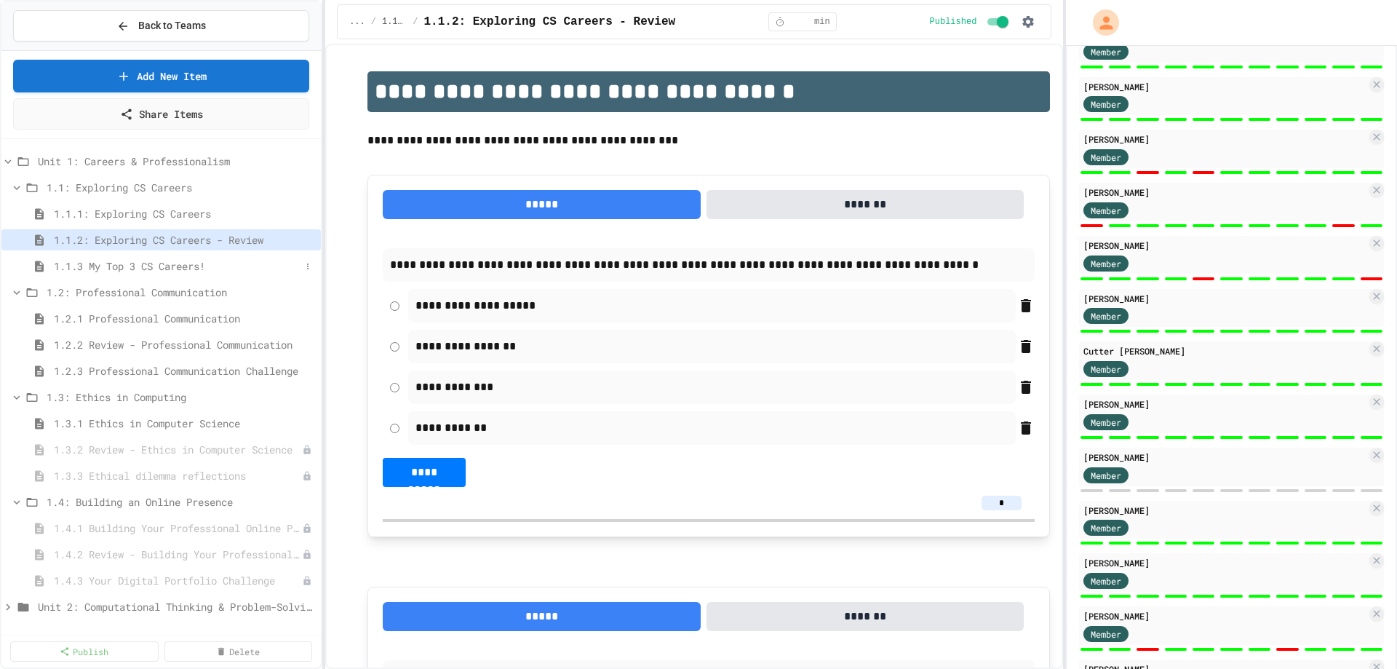
click at [144, 264] on span "1.1.3 My Top 3 CS Careers!" at bounding box center [177, 265] width 247 height 15
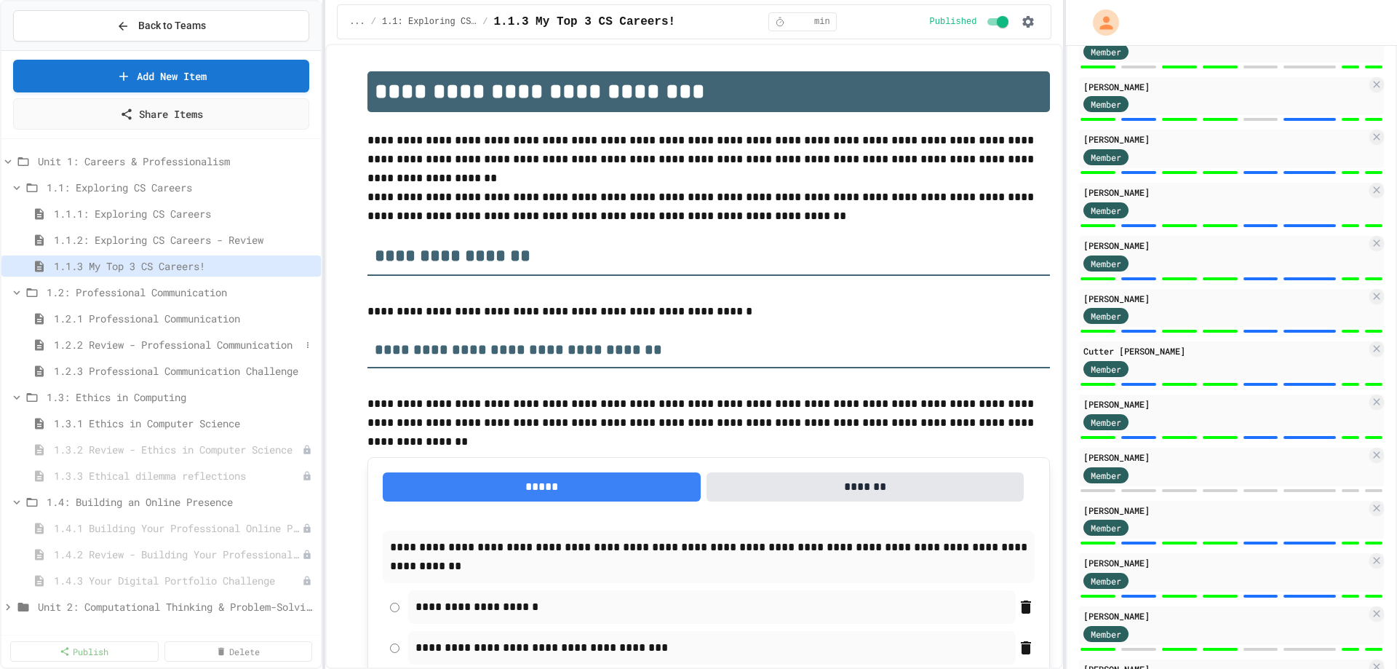
click at [162, 343] on span "1.2.2 Review - Professional Communication" at bounding box center [177, 344] width 247 height 15
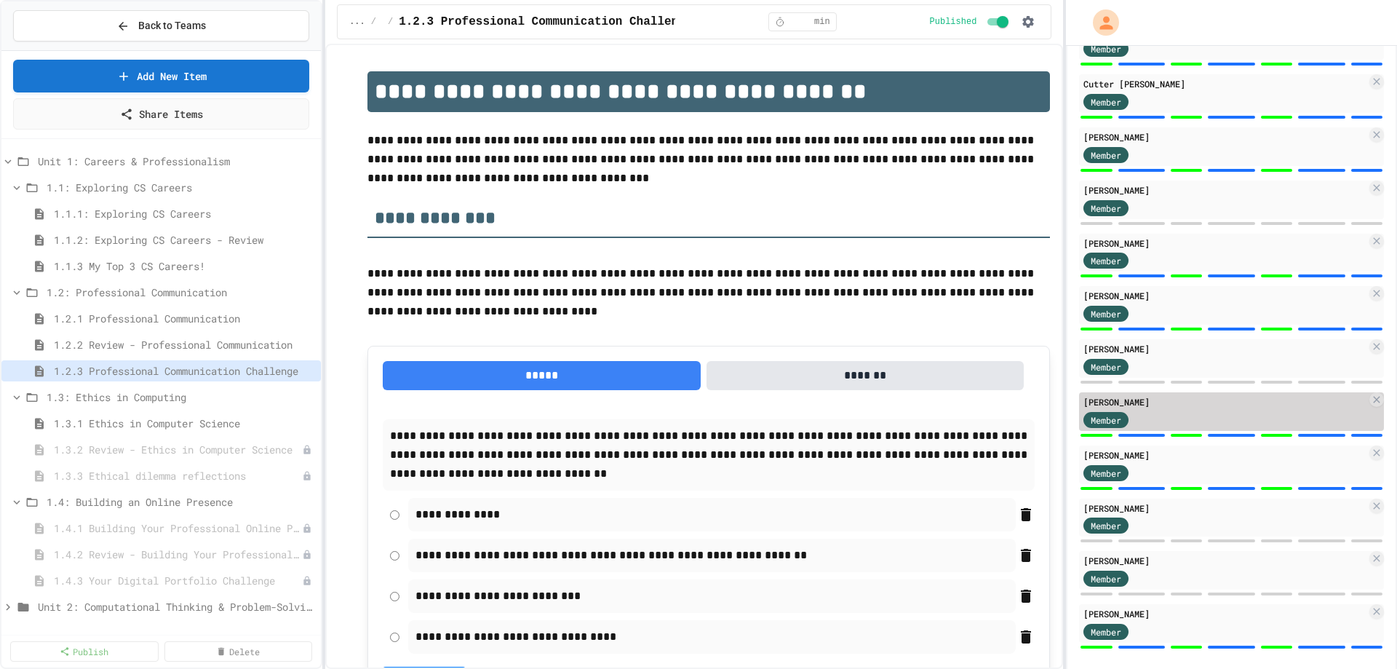
scroll to position [715, 0]
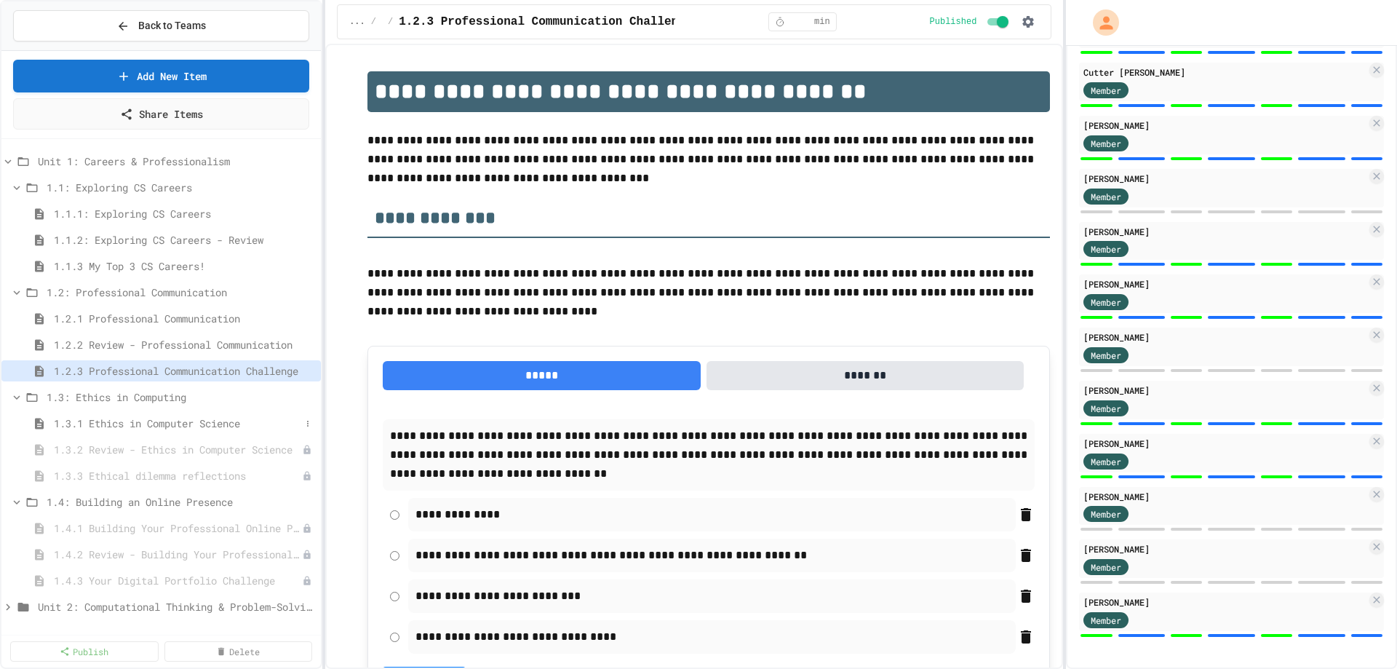
click at [164, 416] on span "1.3.1 Ethics in Computer Science" at bounding box center [177, 422] width 247 height 15
